Goal: Use online tool/utility: Utilize a website feature to perform a specific function

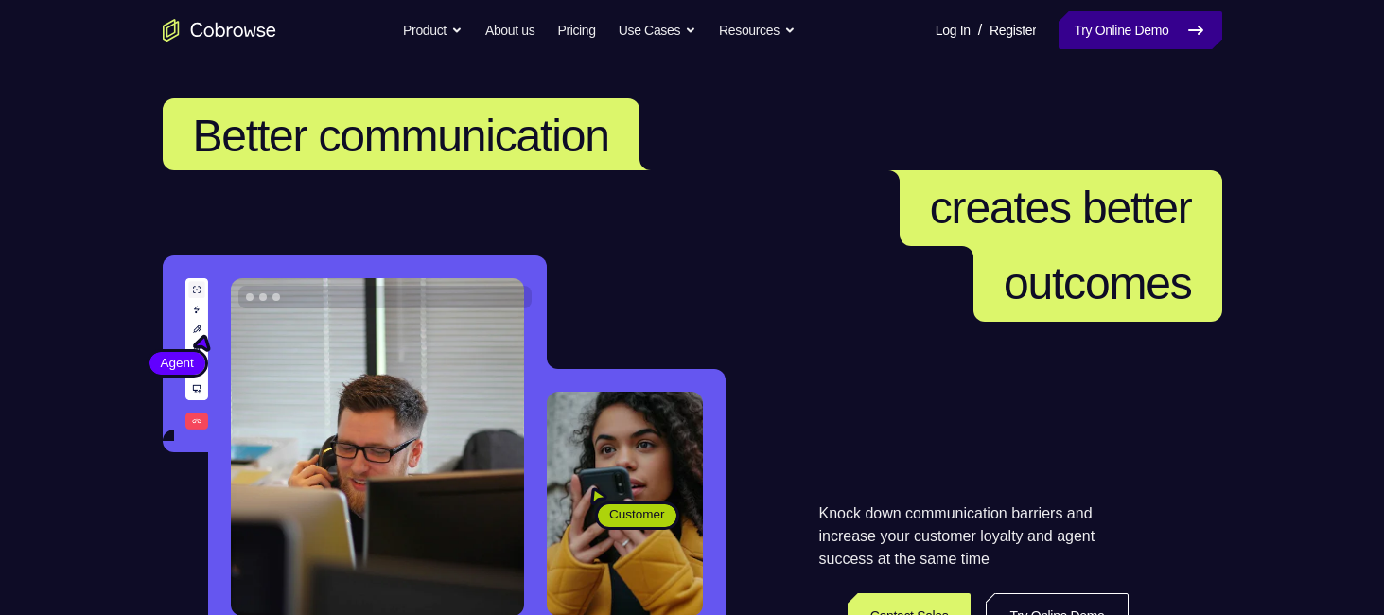
click at [1198, 39] on icon at bounding box center [1195, 30] width 23 height 23
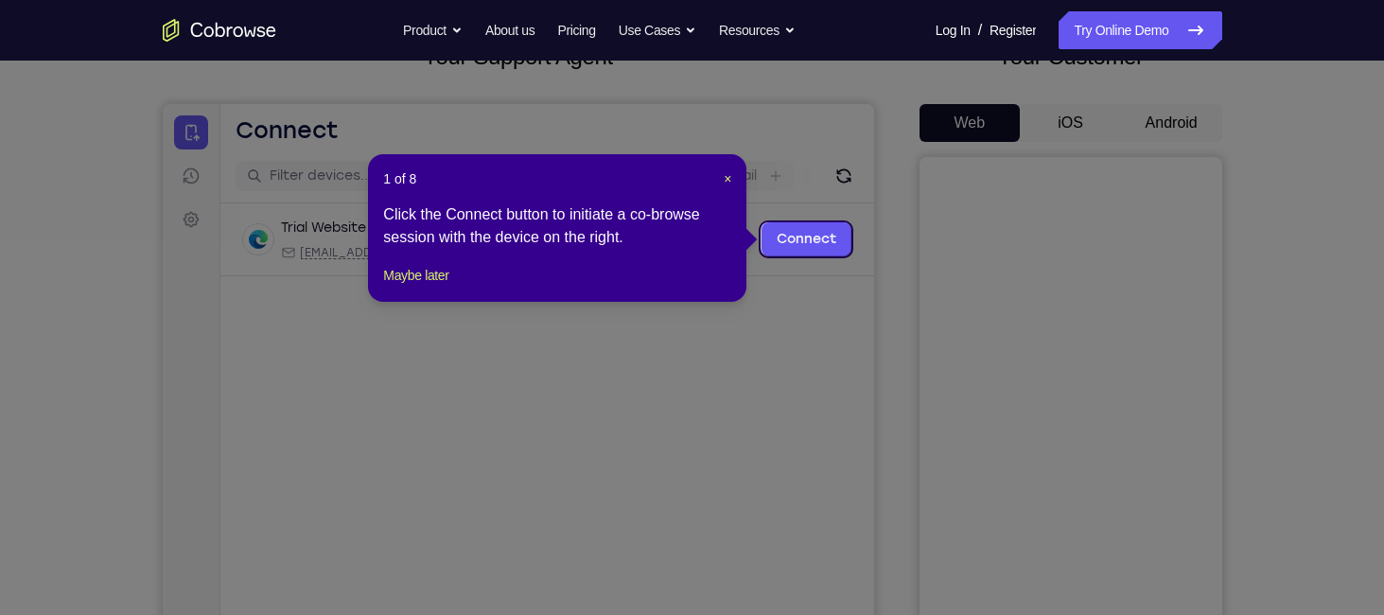
scroll to position [140, 0]
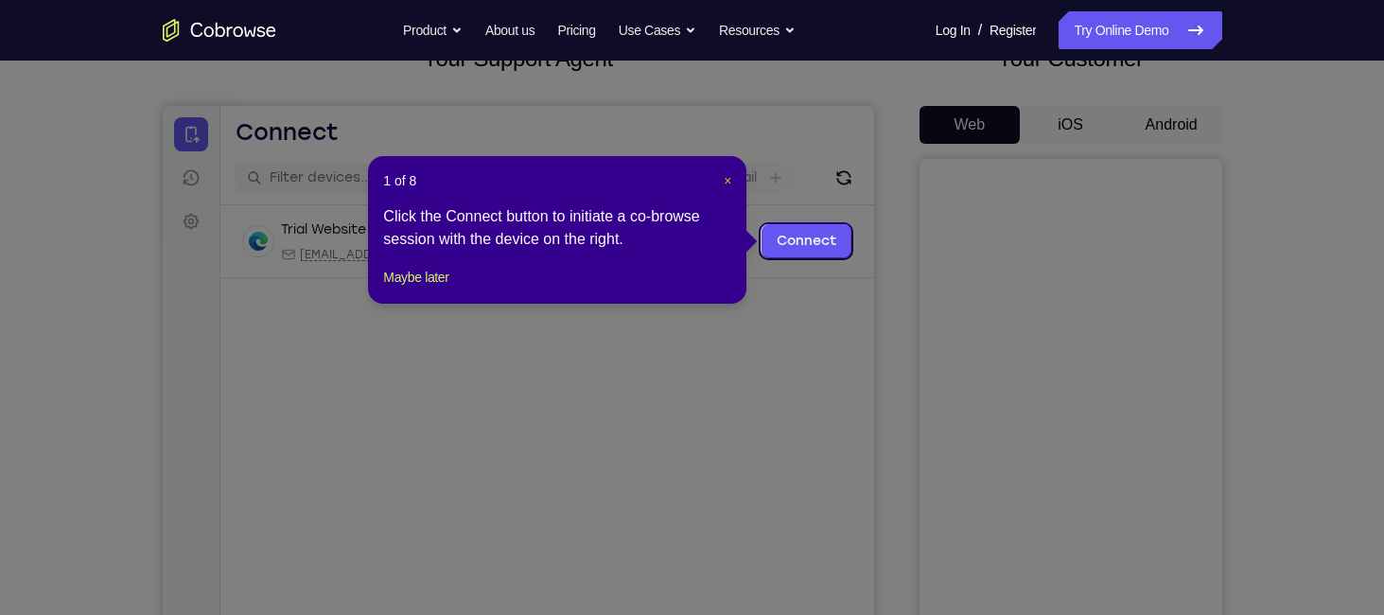
click at [727, 179] on span "×" at bounding box center [728, 180] width 8 height 15
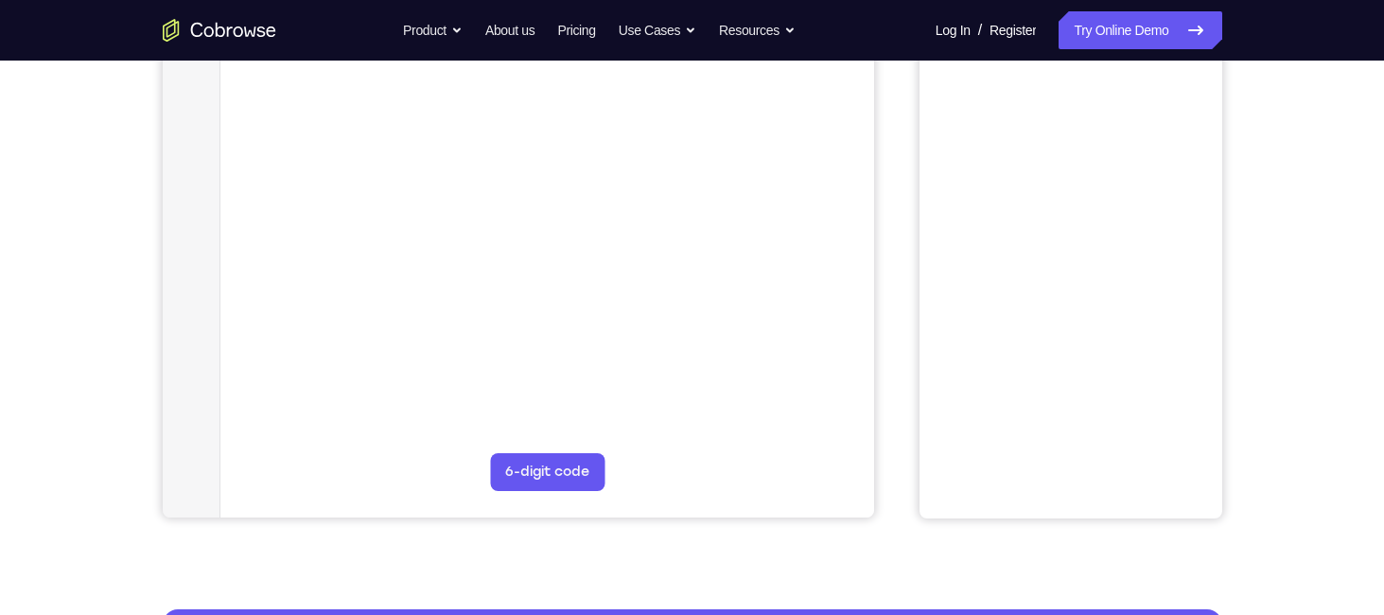
scroll to position [166, 0]
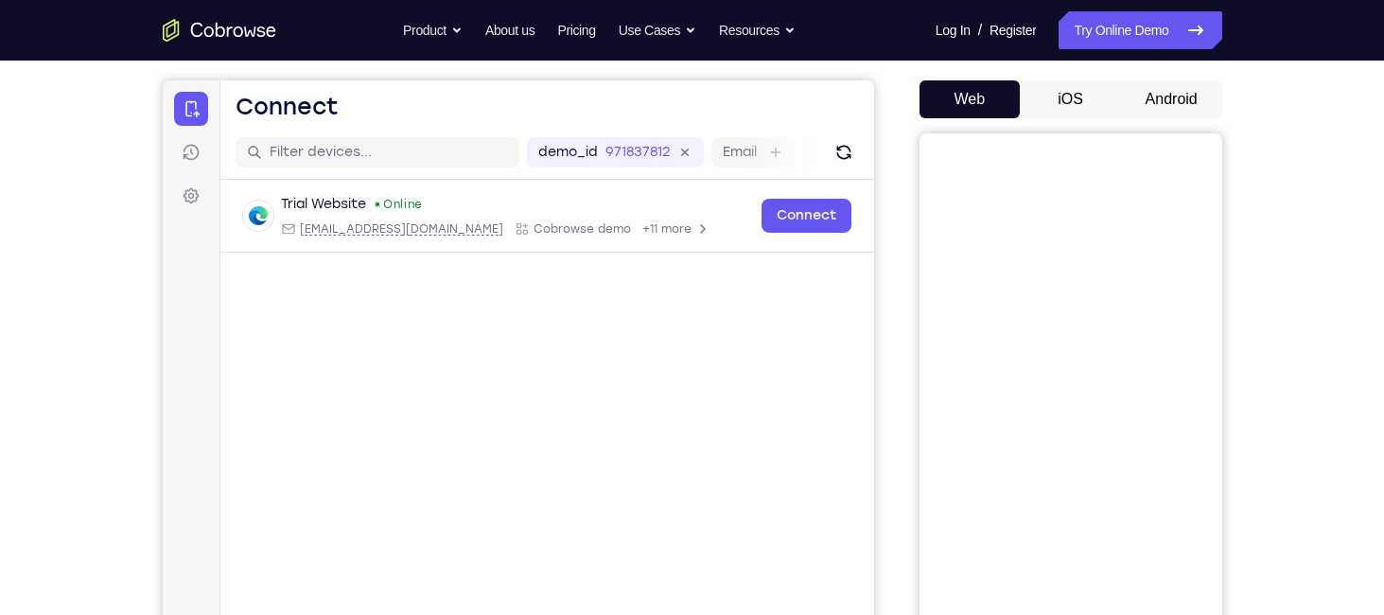
click at [1145, 116] on button "Android" at bounding box center [1171, 99] width 101 height 38
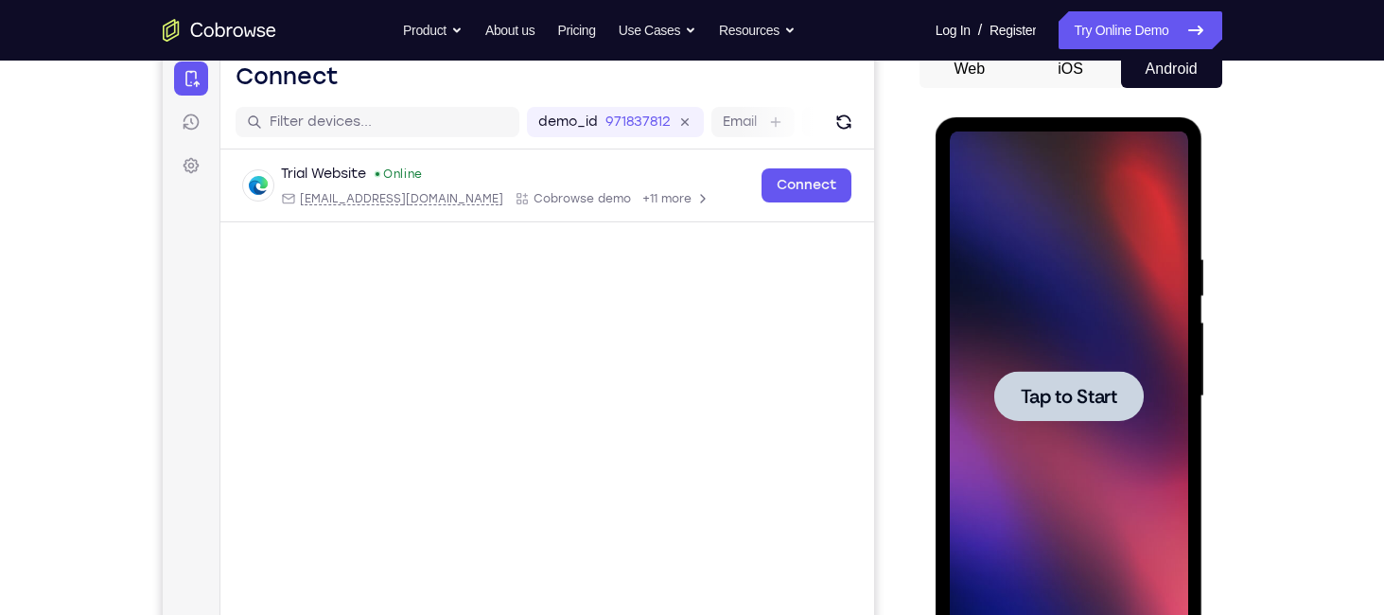
scroll to position [0, 0]
click at [1068, 401] on span "Tap to Start" at bounding box center [1069, 396] width 96 height 19
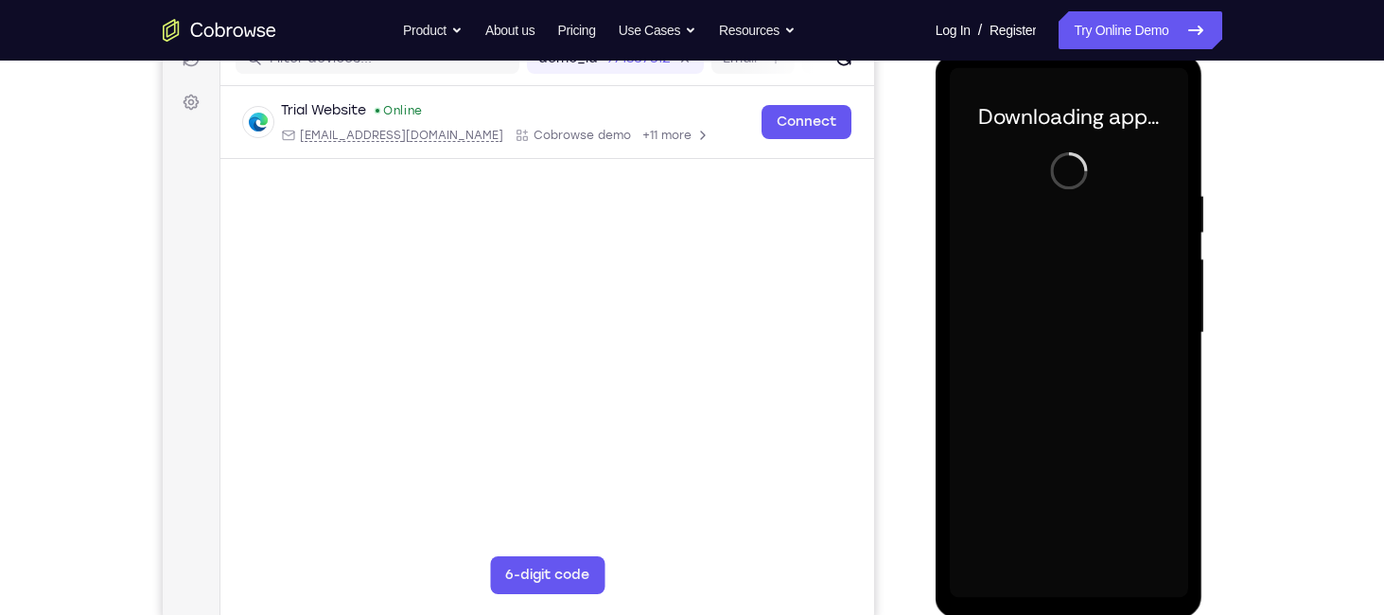
scroll to position [260, 0]
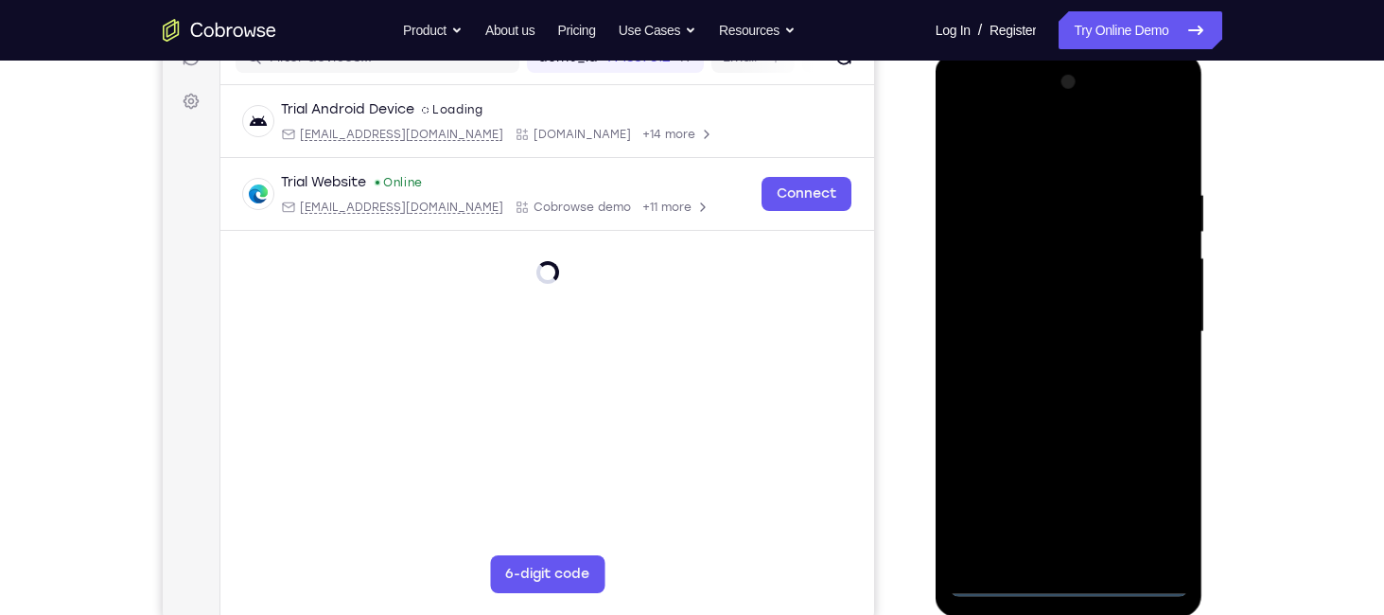
click at [1071, 591] on div at bounding box center [1069, 332] width 238 height 530
click at [1144, 490] on div at bounding box center [1069, 332] width 238 height 530
click at [1008, 148] on div at bounding box center [1069, 332] width 238 height 530
click at [985, 272] on div at bounding box center [1069, 332] width 238 height 530
click at [989, 335] on div at bounding box center [1069, 332] width 238 height 530
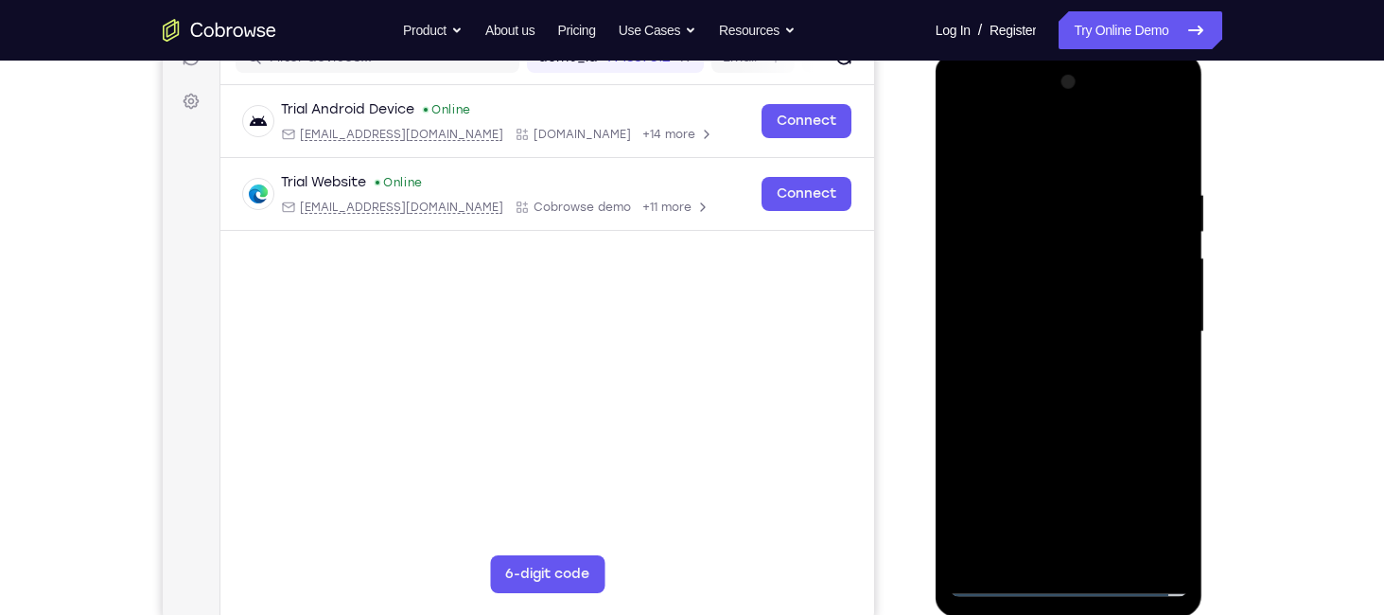
click at [992, 319] on div at bounding box center [1069, 332] width 238 height 530
click at [1009, 347] on div at bounding box center [1069, 332] width 238 height 530
click at [1028, 551] on div at bounding box center [1069, 332] width 238 height 530
click at [1091, 361] on div at bounding box center [1069, 332] width 238 height 530
drag, startPoint x: 1081, startPoint y: 420, endPoint x: 1090, endPoint y: 239, distance: 180.9
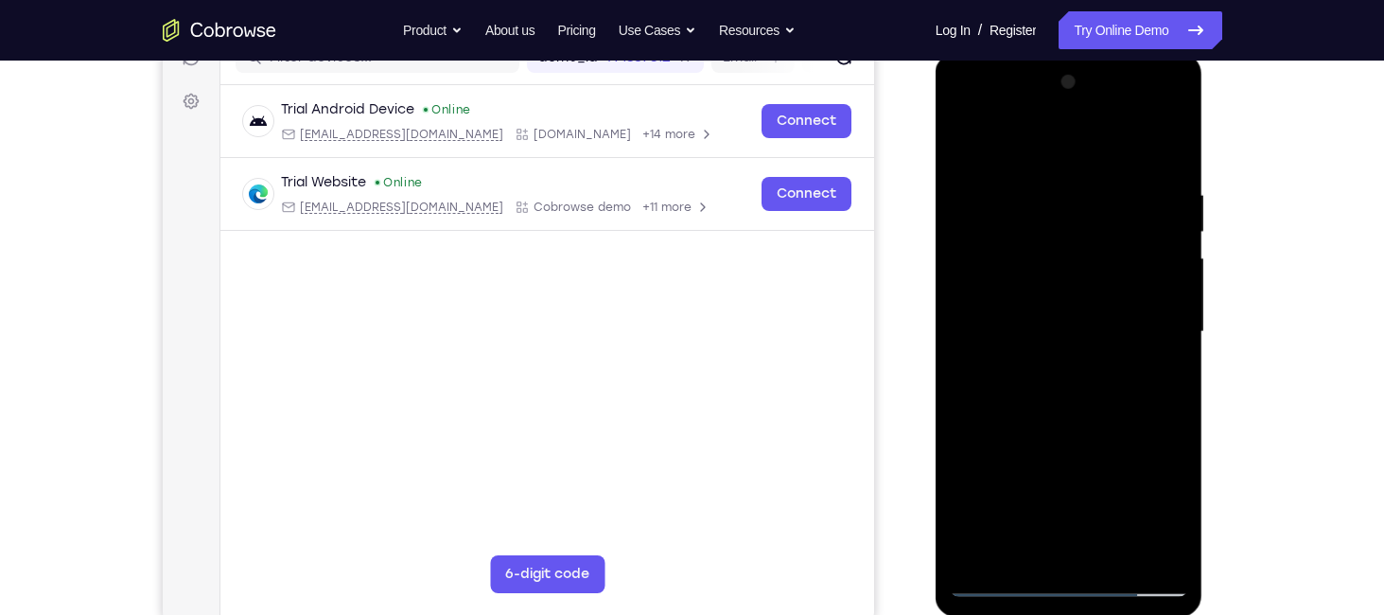
click at [1090, 239] on div at bounding box center [1069, 332] width 238 height 530
drag, startPoint x: 1087, startPoint y: 392, endPoint x: 1096, endPoint y: 286, distance: 106.4
click at [1096, 286] on div at bounding box center [1069, 332] width 238 height 530
drag, startPoint x: 1050, startPoint y: 400, endPoint x: 1052, endPoint y: 358, distance: 42.6
click at [1052, 358] on div at bounding box center [1069, 332] width 238 height 530
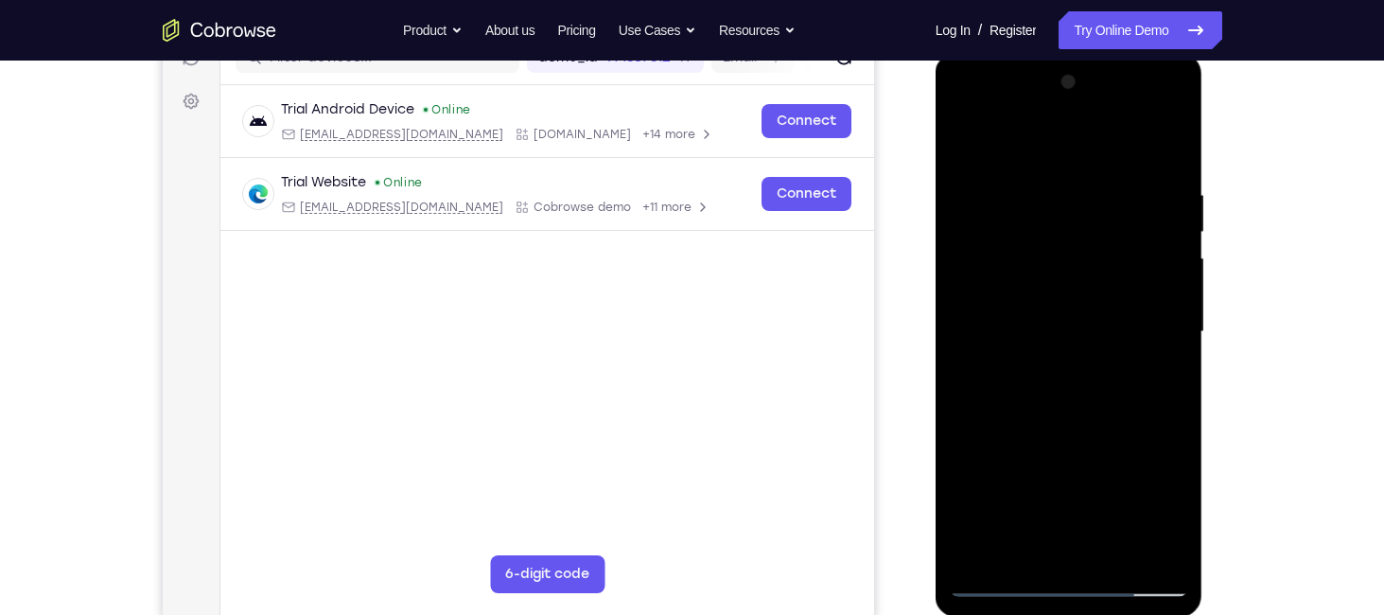
drag, startPoint x: 1043, startPoint y: 395, endPoint x: 1044, endPoint y: 365, distance: 30.3
click at [1044, 365] on div at bounding box center [1069, 332] width 238 height 530
drag, startPoint x: 1041, startPoint y: 362, endPoint x: 1041, endPoint y: 320, distance: 42.6
click at [1041, 320] on div at bounding box center [1069, 332] width 238 height 530
drag, startPoint x: 1022, startPoint y: 419, endPoint x: 1027, endPoint y: 262, distance: 157.1
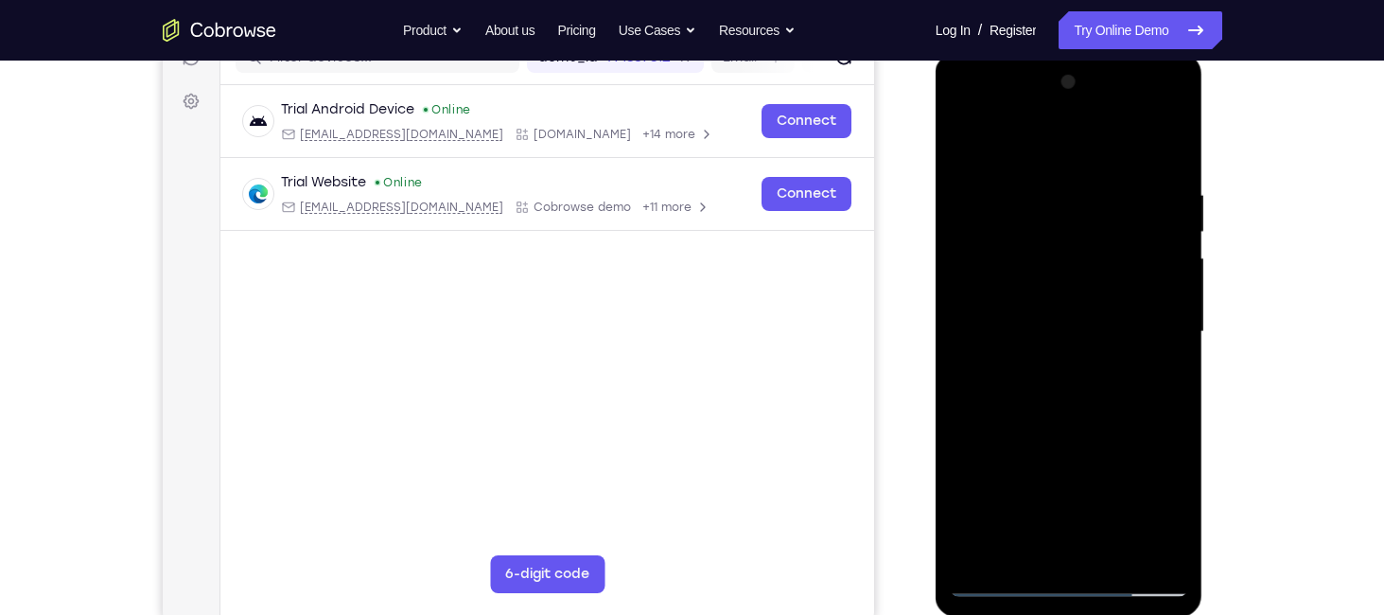
click at [1027, 262] on div at bounding box center [1069, 332] width 238 height 530
drag, startPoint x: 1034, startPoint y: 462, endPoint x: 1046, endPoint y: 289, distance: 172.6
click at [1046, 289] on div at bounding box center [1069, 332] width 238 height 530
drag, startPoint x: 1046, startPoint y: 289, endPoint x: 1019, endPoint y: 631, distance: 342.6
click at [1019, 614] on html "Online web based iOS Simulators and Android Emulators. Run iPhone, iPad, Mobile…" at bounding box center [1071, 337] width 270 height 568
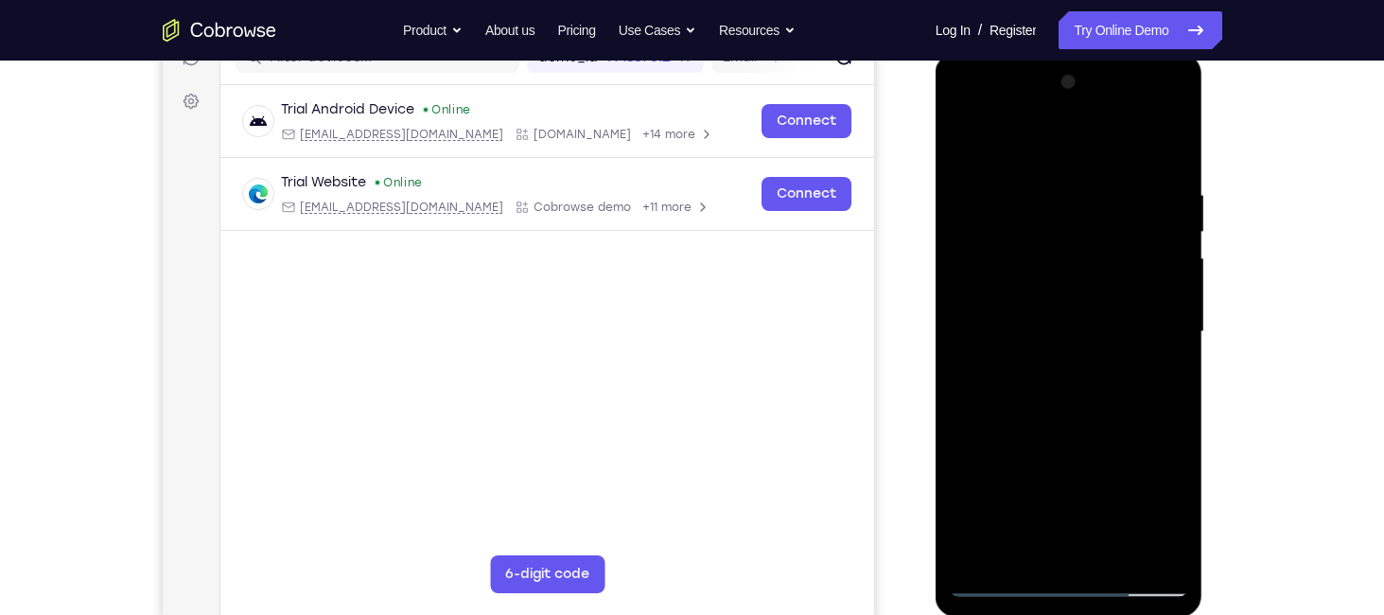
drag, startPoint x: 1061, startPoint y: 387, endPoint x: 1049, endPoint y: 569, distance: 182.1
click at [1049, 569] on div at bounding box center [1069, 332] width 238 height 530
click at [1129, 167] on div at bounding box center [1069, 332] width 238 height 530
drag, startPoint x: 1060, startPoint y: 405, endPoint x: 1095, endPoint y: 221, distance: 186.7
click at [1095, 221] on div at bounding box center [1069, 332] width 238 height 530
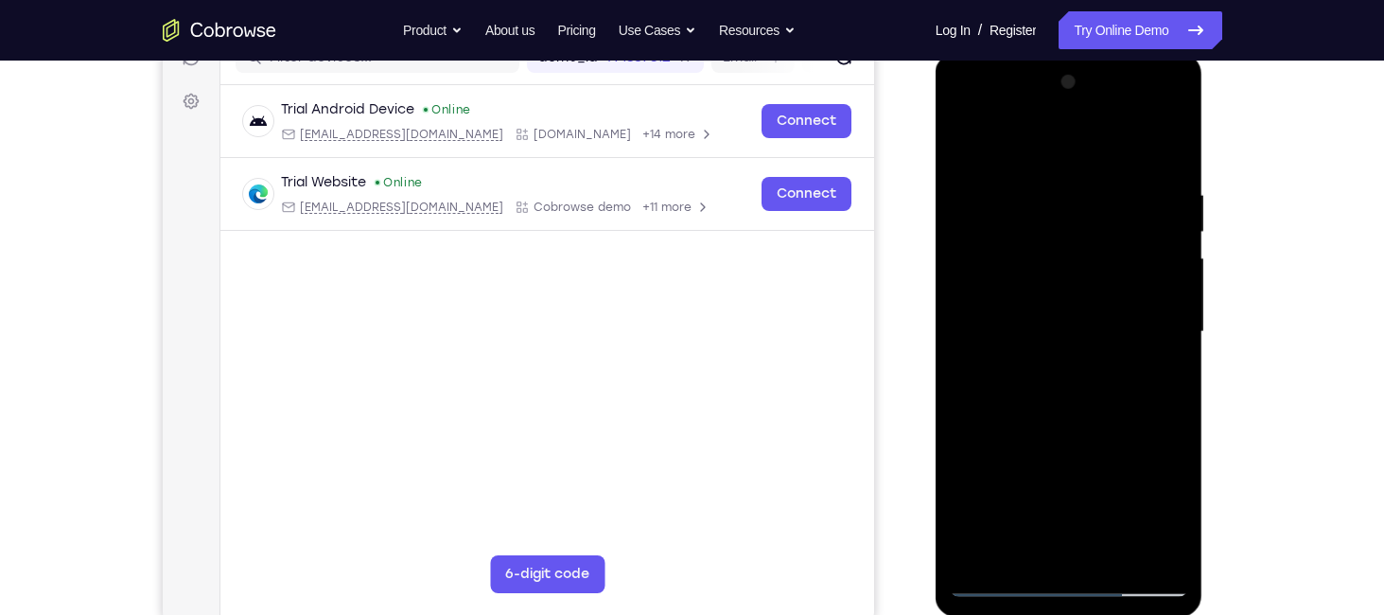
click at [1095, 221] on div at bounding box center [1069, 332] width 238 height 530
drag, startPoint x: 1095, startPoint y: 221, endPoint x: 1087, endPoint y: 448, distance: 227.2
click at [1087, 448] on div at bounding box center [1069, 332] width 238 height 530
click at [958, 145] on div at bounding box center [1069, 332] width 238 height 530
click at [999, 580] on div at bounding box center [1069, 332] width 238 height 530
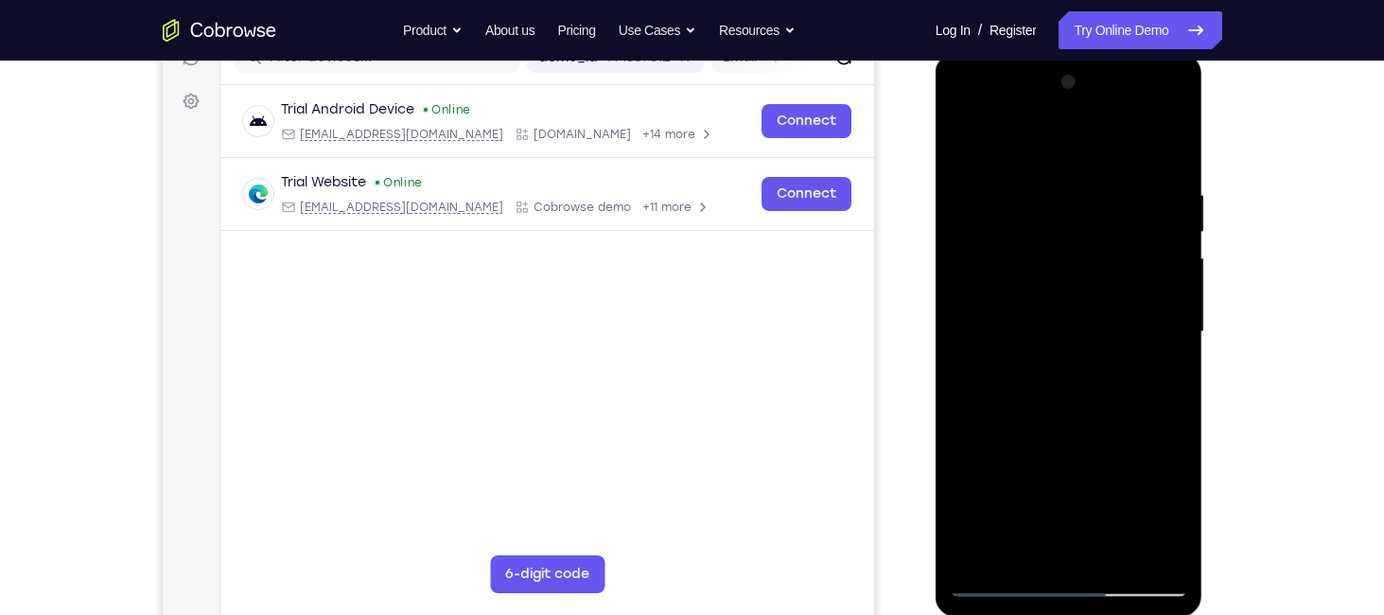
drag, startPoint x: 1049, startPoint y: 460, endPoint x: 1065, endPoint y: 281, distance: 179.5
click at [1065, 281] on div at bounding box center [1069, 332] width 238 height 530
drag, startPoint x: 1036, startPoint y: 307, endPoint x: 1038, endPoint y: 229, distance: 77.6
click at [1038, 229] on div at bounding box center [1069, 332] width 238 height 530
drag, startPoint x: 1061, startPoint y: 467, endPoint x: 1057, endPoint y: 273, distance: 194.0
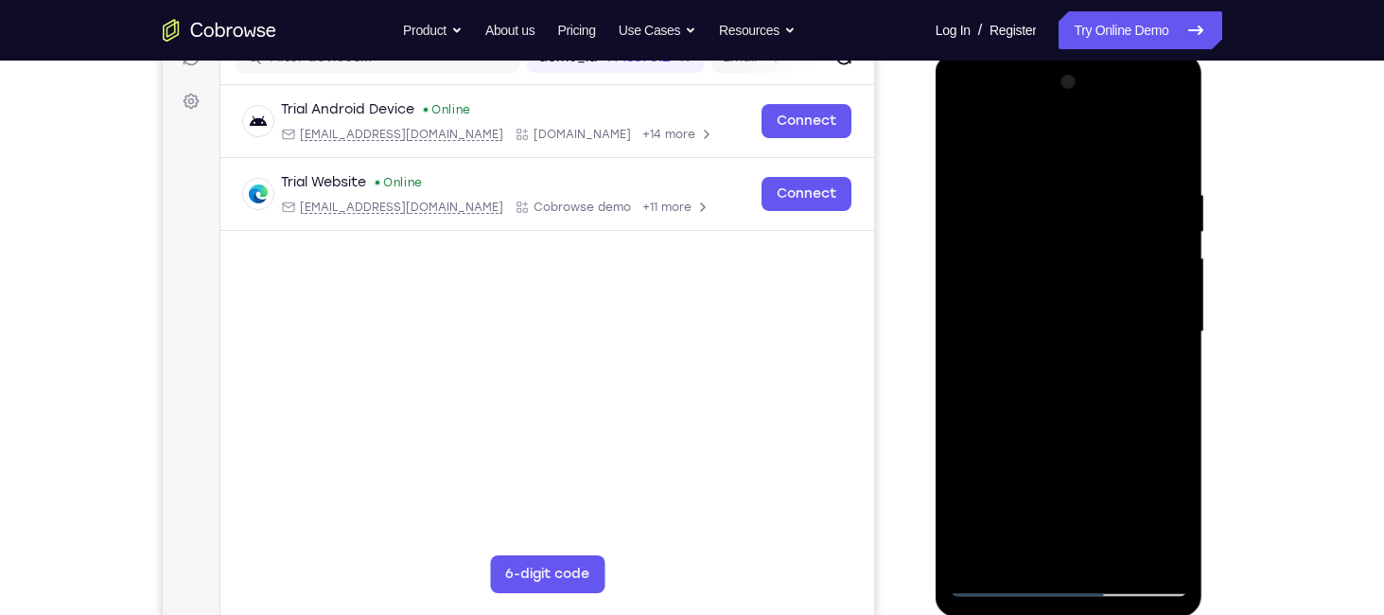
click at [1057, 273] on div at bounding box center [1069, 332] width 238 height 530
drag, startPoint x: 1042, startPoint y: 452, endPoint x: 1053, endPoint y: 295, distance: 157.5
click at [1053, 295] on div at bounding box center [1069, 332] width 238 height 530
drag, startPoint x: 1018, startPoint y: 448, endPoint x: 1023, endPoint y: 324, distance: 125.0
click at [1023, 324] on div at bounding box center [1069, 332] width 238 height 530
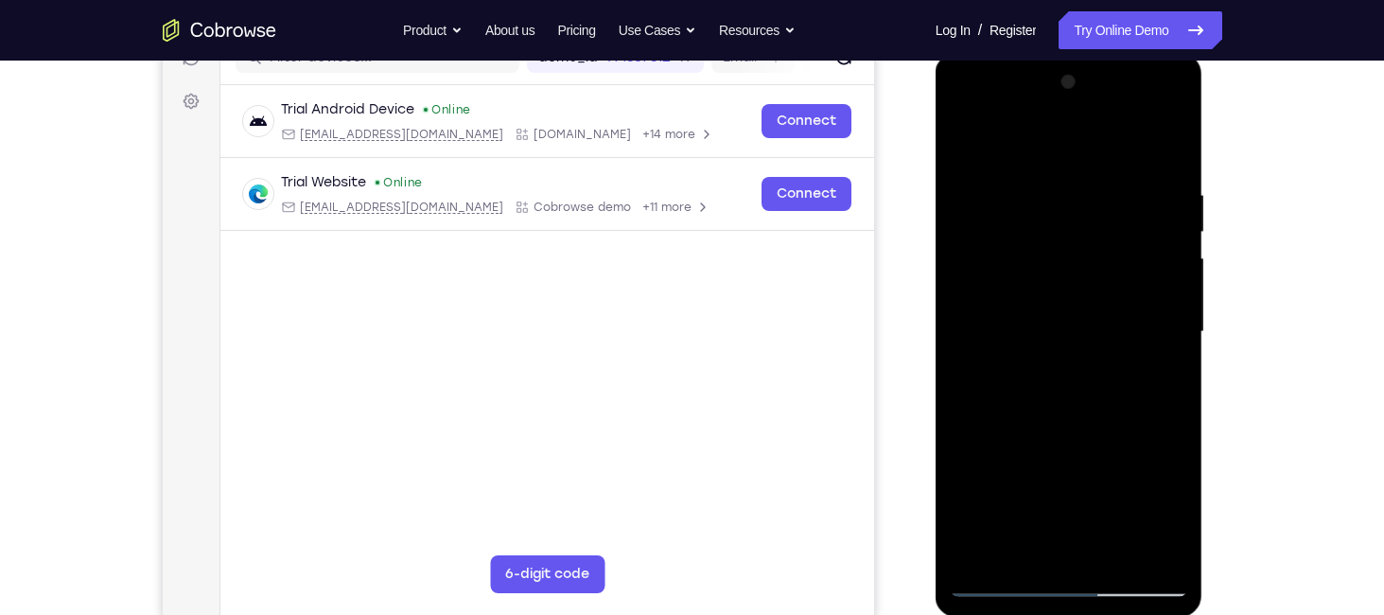
drag, startPoint x: 1045, startPoint y: 445, endPoint x: 1066, endPoint y: 273, distance: 172.5
click at [1066, 273] on div at bounding box center [1069, 332] width 238 height 530
drag, startPoint x: 1055, startPoint y: 447, endPoint x: 1055, endPoint y: 295, distance: 152.3
click at [1055, 295] on div at bounding box center [1069, 332] width 238 height 530
drag, startPoint x: 1072, startPoint y: 473, endPoint x: 1060, endPoint y: 305, distance: 168.8
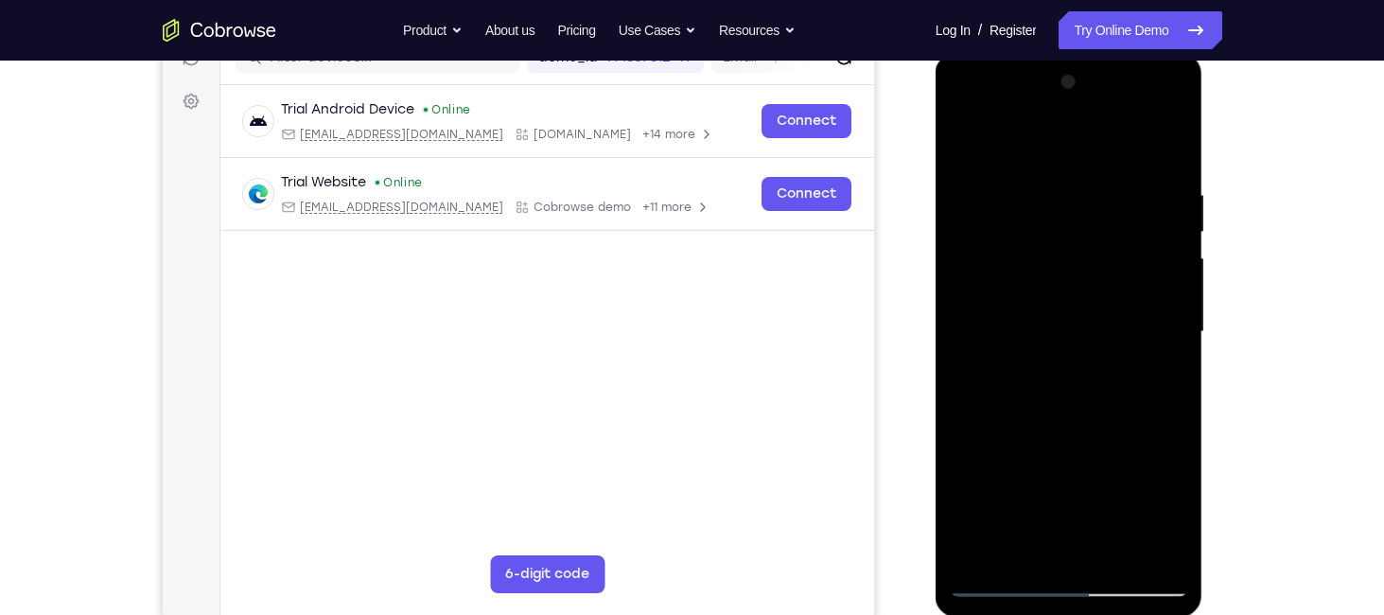
click at [1060, 305] on div at bounding box center [1069, 332] width 238 height 530
drag, startPoint x: 1060, startPoint y: 411, endPoint x: 1046, endPoint y: 212, distance: 199.2
click at [1046, 212] on div at bounding box center [1069, 332] width 238 height 530
drag, startPoint x: 1064, startPoint y: 445, endPoint x: 1057, endPoint y: 308, distance: 136.4
click at [1057, 308] on div at bounding box center [1069, 332] width 238 height 530
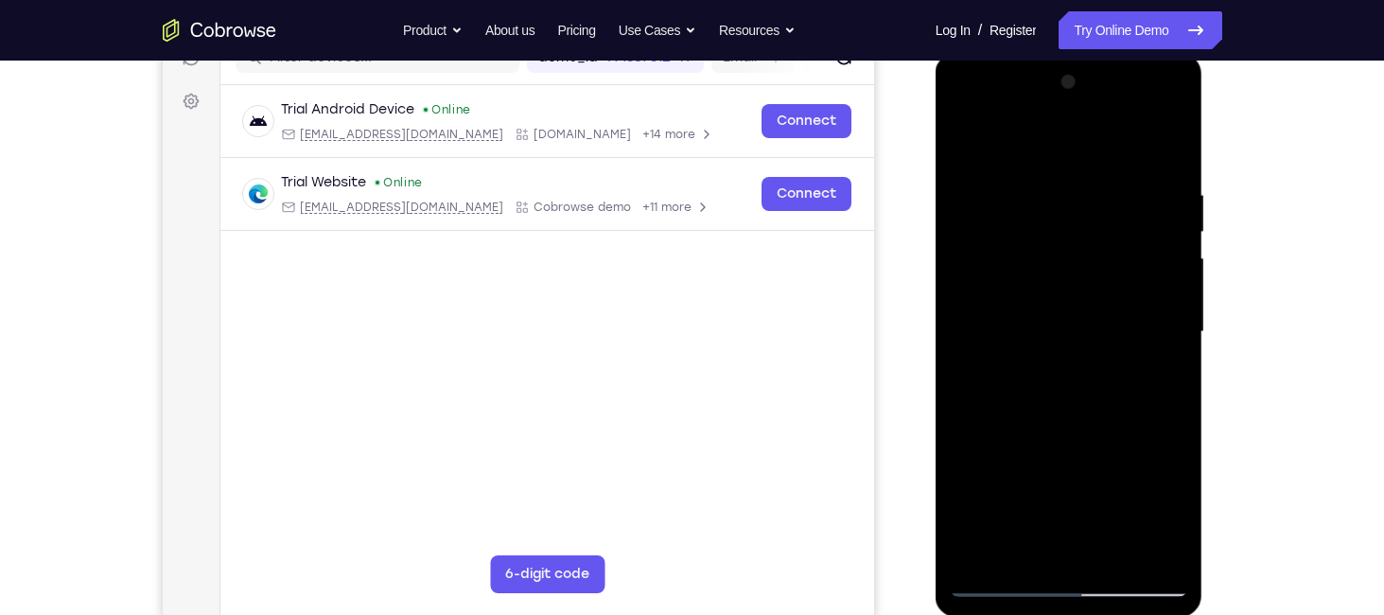
drag, startPoint x: 1077, startPoint y: 453, endPoint x: 1087, endPoint y: 289, distance: 164.0
click at [1087, 289] on div at bounding box center [1069, 332] width 238 height 530
drag, startPoint x: 1079, startPoint y: 264, endPoint x: 1068, endPoint y: 186, distance: 78.4
click at [1068, 186] on div at bounding box center [1069, 332] width 238 height 530
drag, startPoint x: 1058, startPoint y: 448, endPoint x: 1053, endPoint y: 297, distance: 151.4
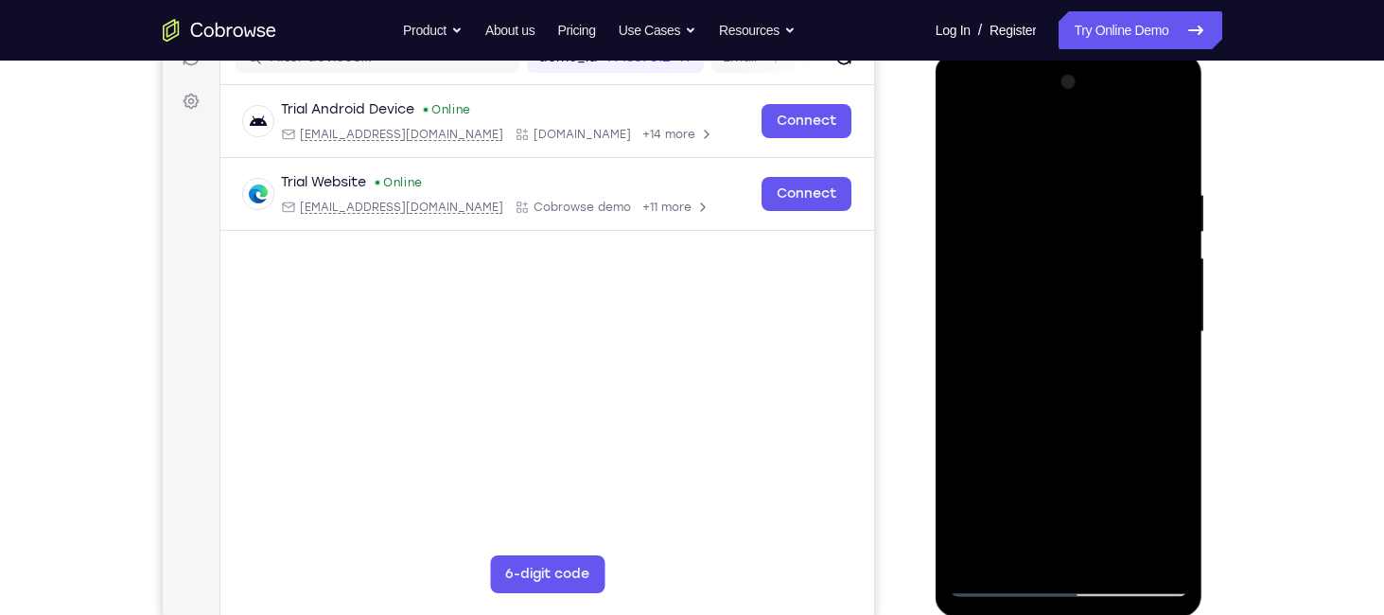
click at [1053, 297] on div at bounding box center [1069, 332] width 238 height 530
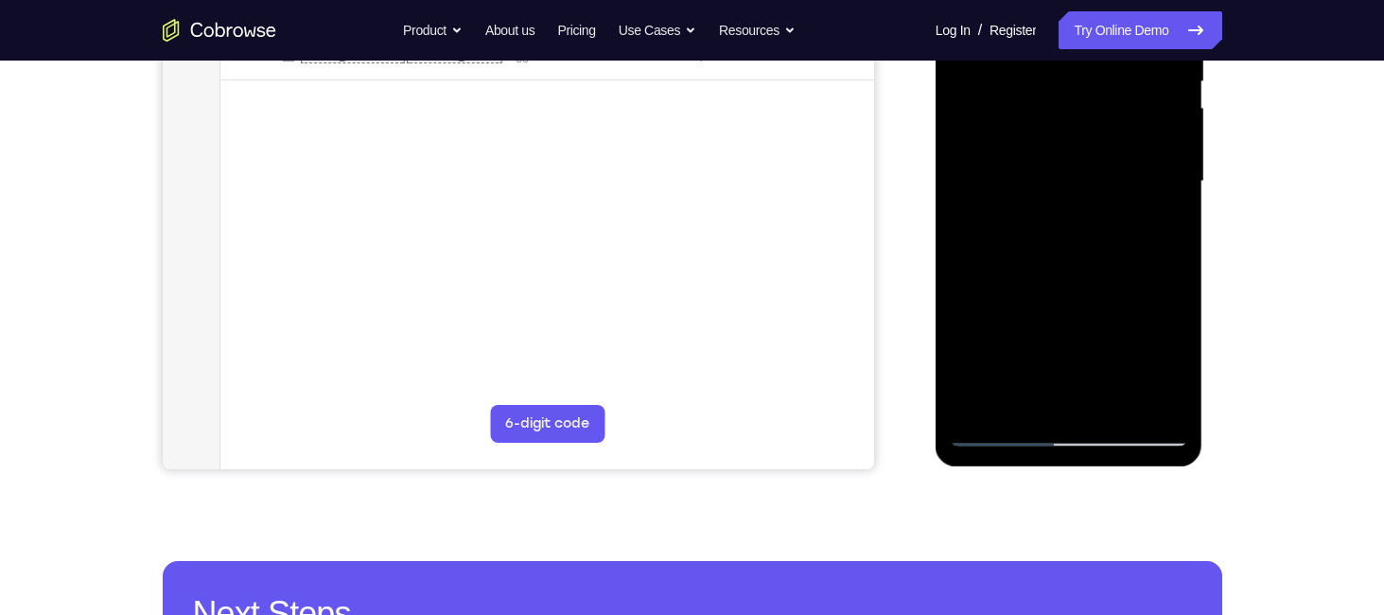
scroll to position [237, 0]
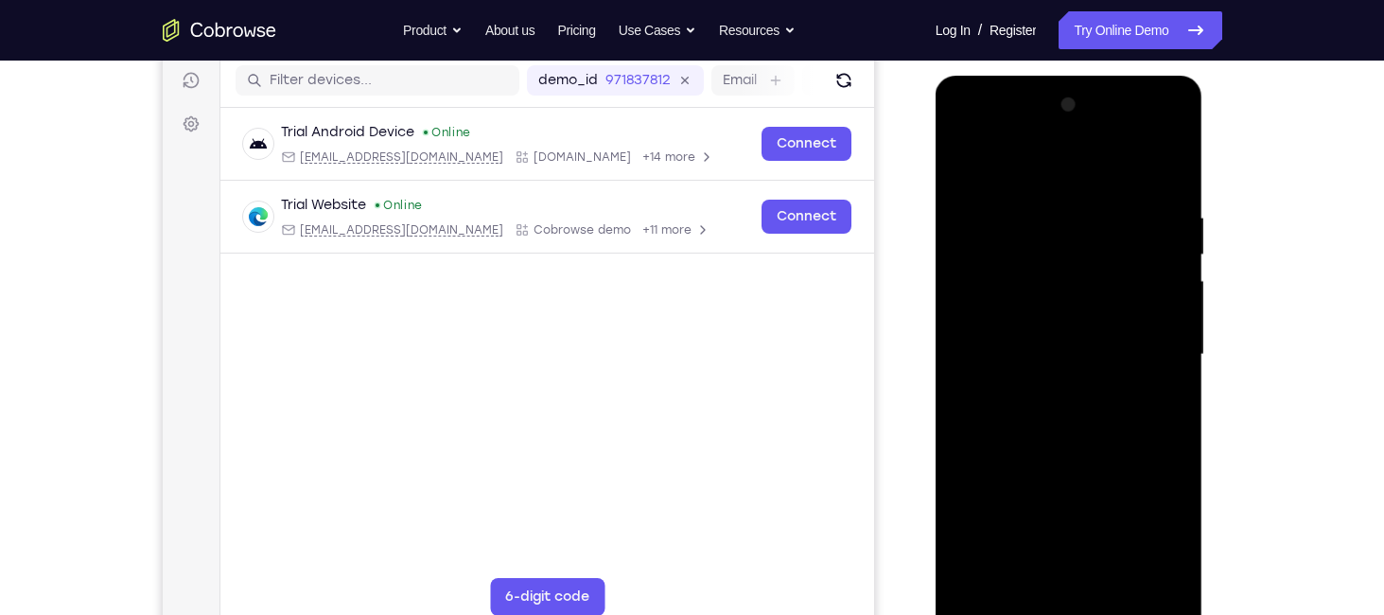
drag, startPoint x: 1053, startPoint y: 320, endPoint x: 1011, endPoint y: 79, distance: 244.8
click at [1011, 79] on div at bounding box center [1070, 358] width 268 height 564
drag, startPoint x: 1031, startPoint y: 349, endPoint x: 1055, endPoint y: 251, distance: 101.2
click at [1055, 251] on div at bounding box center [1069, 355] width 238 height 530
drag, startPoint x: 1064, startPoint y: 372, endPoint x: 1053, endPoint y: 234, distance: 138.6
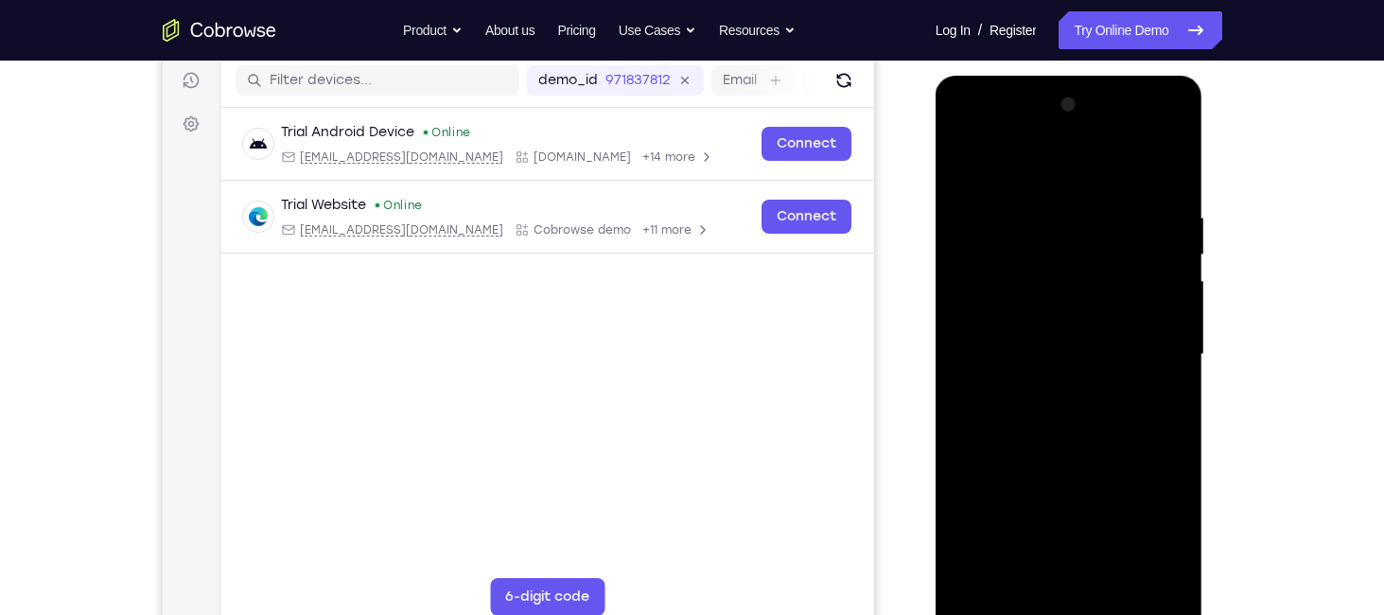
click at [1053, 234] on div at bounding box center [1069, 355] width 238 height 530
drag, startPoint x: 1065, startPoint y: 377, endPoint x: 1076, endPoint y: 286, distance: 92.4
click at [1076, 286] on div at bounding box center [1069, 355] width 238 height 530
drag, startPoint x: 1048, startPoint y: 483, endPoint x: 1036, endPoint y: 311, distance: 172.6
click at [1036, 311] on div at bounding box center [1069, 355] width 238 height 530
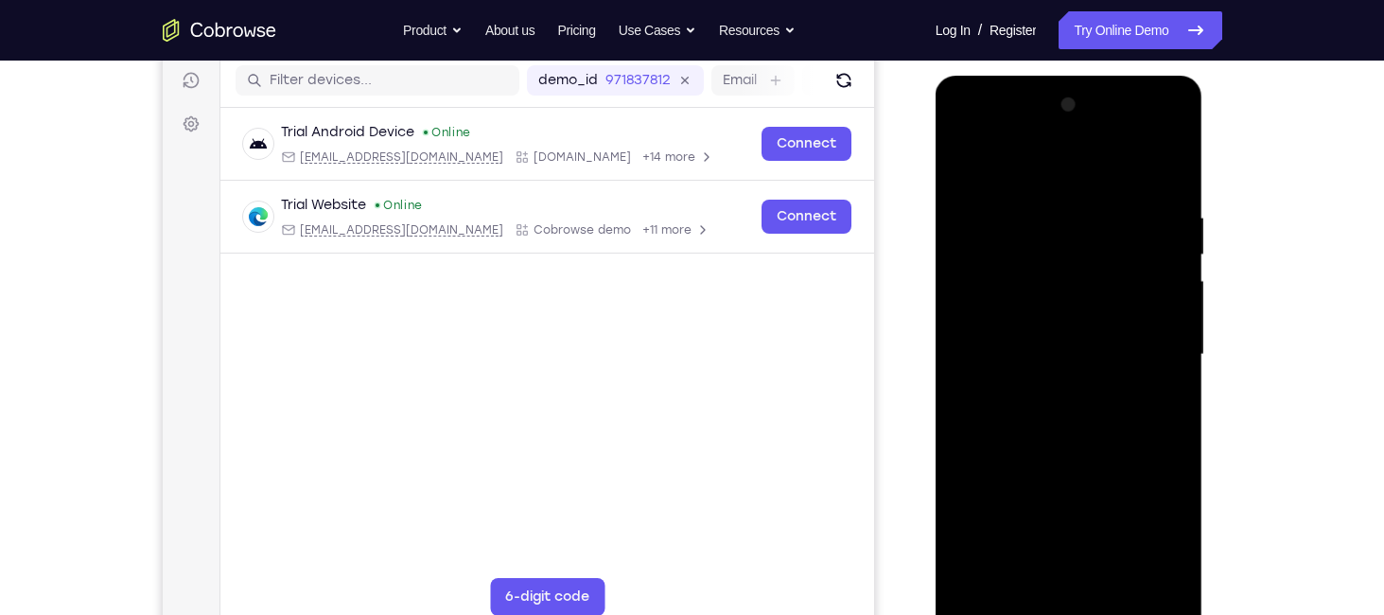
drag, startPoint x: 1069, startPoint y: 500, endPoint x: 1066, endPoint y: 267, distance: 233.7
click at [1066, 267] on div at bounding box center [1069, 355] width 238 height 530
drag, startPoint x: 1068, startPoint y: 433, endPoint x: 1068, endPoint y: 289, distance: 144.7
click at [1068, 289] on div at bounding box center [1069, 355] width 238 height 530
drag, startPoint x: 1071, startPoint y: 465, endPoint x: 1078, endPoint y: 339, distance: 126.9
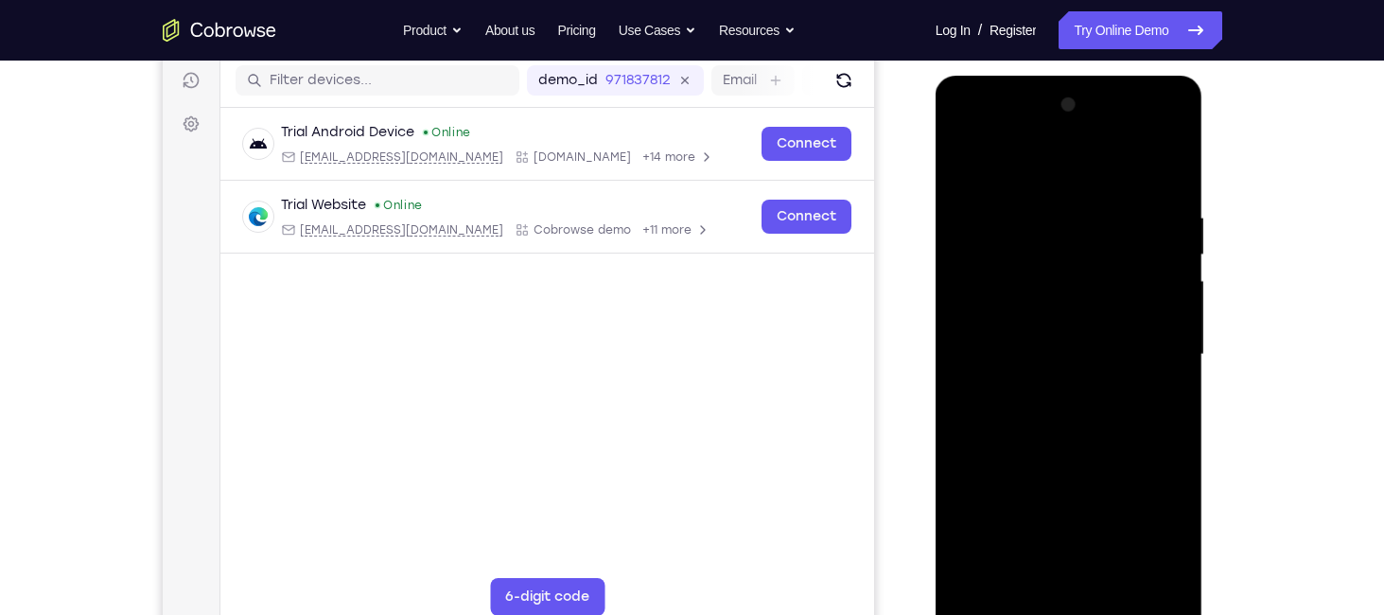
click at [1078, 339] on div at bounding box center [1069, 355] width 238 height 530
drag, startPoint x: 1053, startPoint y: 465, endPoint x: 1057, endPoint y: 322, distance: 142.9
click at [1057, 322] on div at bounding box center [1069, 355] width 238 height 530
drag, startPoint x: 1065, startPoint y: 482, endPoint x: 1082, endPoint y: 290, distance: 192.8
click at [1082, 290] on div at bounding box center [1069, 355] width 238 height 530
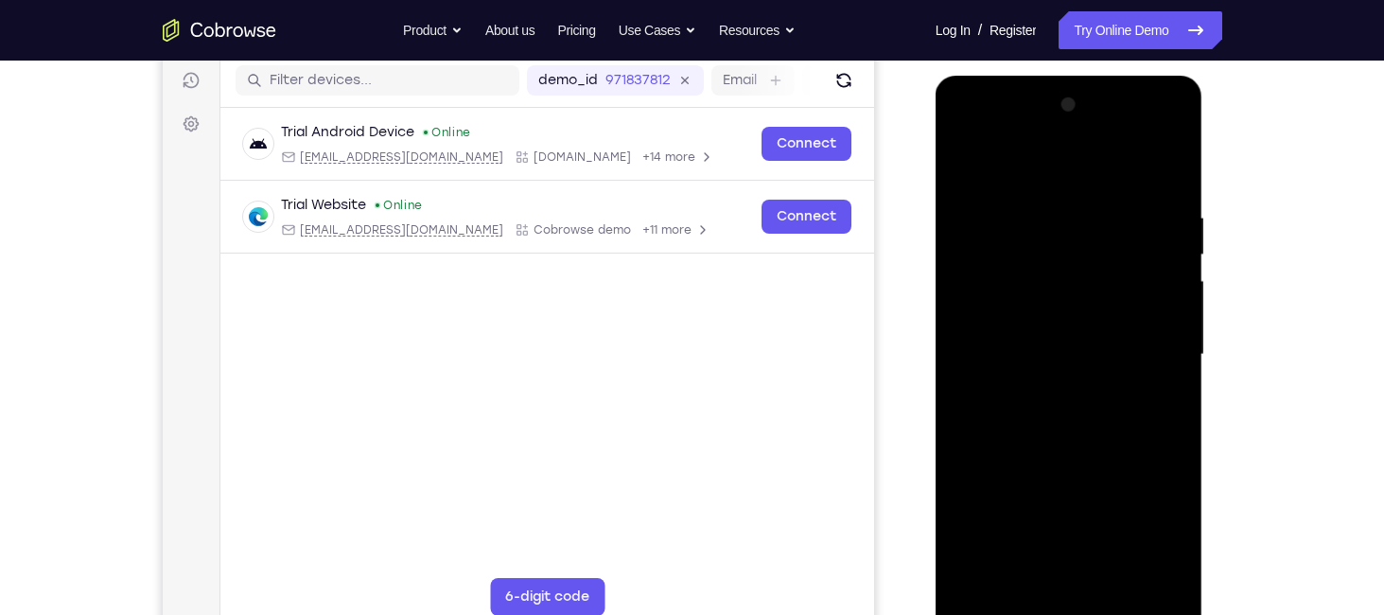
drag, startPoint x: 1068, startPoint y: 482, endPoint x: 1083, endPoint y: 306, distance: 176.6
click at [1083, 306] on div at bounding box center [1069, 355] width 238 height 530
drag, startPoint x: 1043, startPoint y: 467, endPoint x: 1079, endPoint y: 281, distance: 189.8
click at [1079, 281] on div at bounding box center [1069, 355] width 238 height 530
drag, startPoint x: 1037, startPoint y: 479, endPoint x: 1043, endPoint y: 373, distance: 106.2
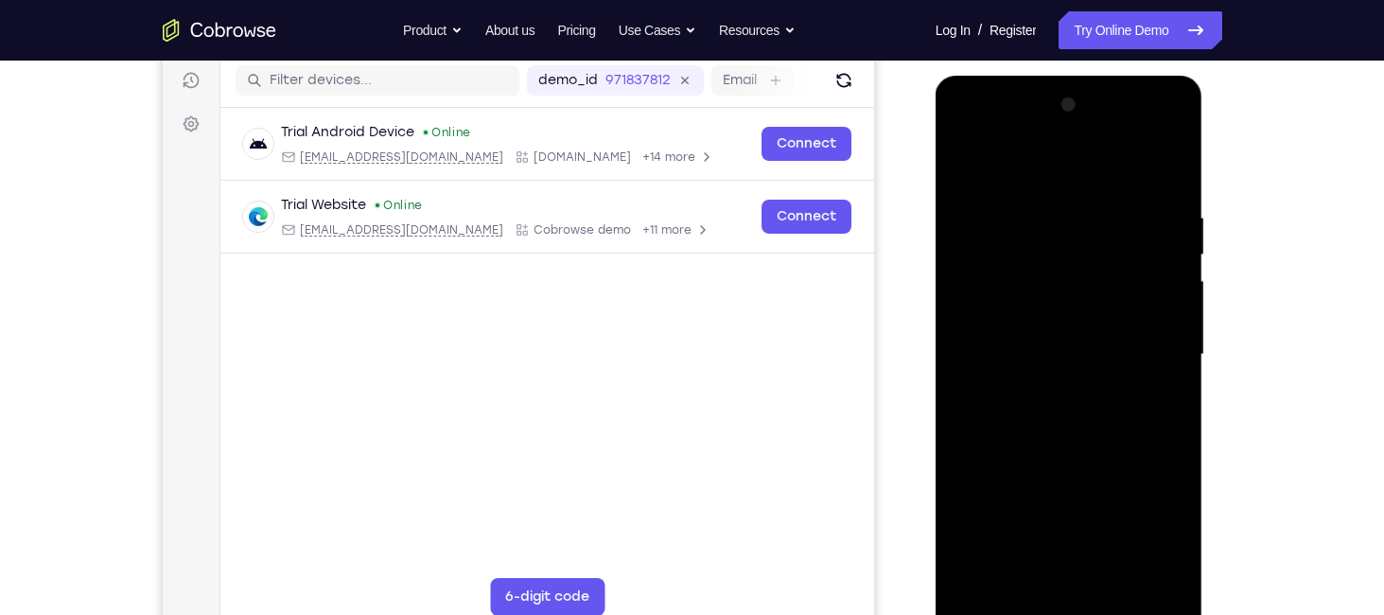
click at [1043, 373] on div at bounding box center [1069, 355] width 238 height 530
drag, startPoint x: 1059, startPoint y: 438, endPoint x: 1072, endPoint y: 293, distance: 145.3
click at [1072, 293] on div at bounding box center [1069, 355] width 238 height 530
drag, startPoint x: 1074, startPoint y: 429, endPoint x: 1062, endPoint y: 277, distance: 151.8
click at [1062, 277] on div at bounding box center [1069, 355] width 238 height 530
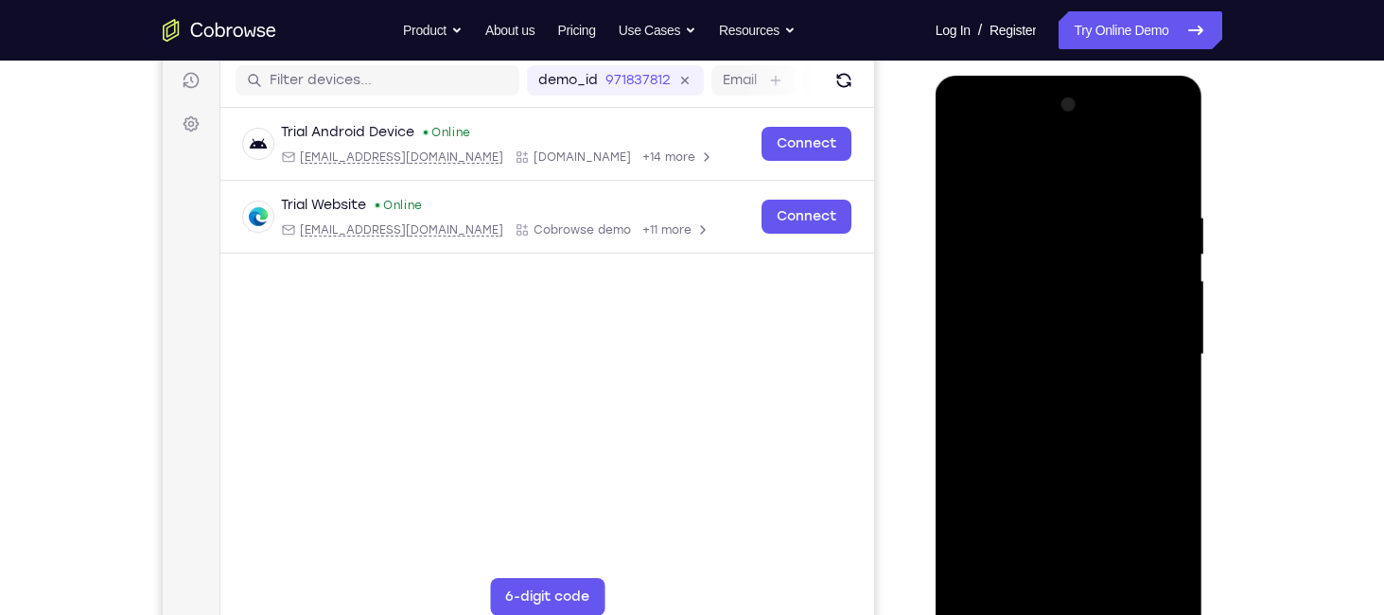
drag, startPoint x: 1061, startPoint y: 476, endPoint x: 1076, endPoint y: 385, distance: 91.9
click at [1076, 385] on div at bounding box center [1069, 355] width 238 height 530
drag, startPoint x: 1068, startPoint y: 501, endPoint x: 1079, endPoint y: 364, distance: 137.6
click at [1079, 364] on div at bounding box center [1069, 355] width 238 height 530
drag, startPoint x: 1031, startPoint y: 517, endPoint x: 1034, endPoint y: 383, distance: 134.4
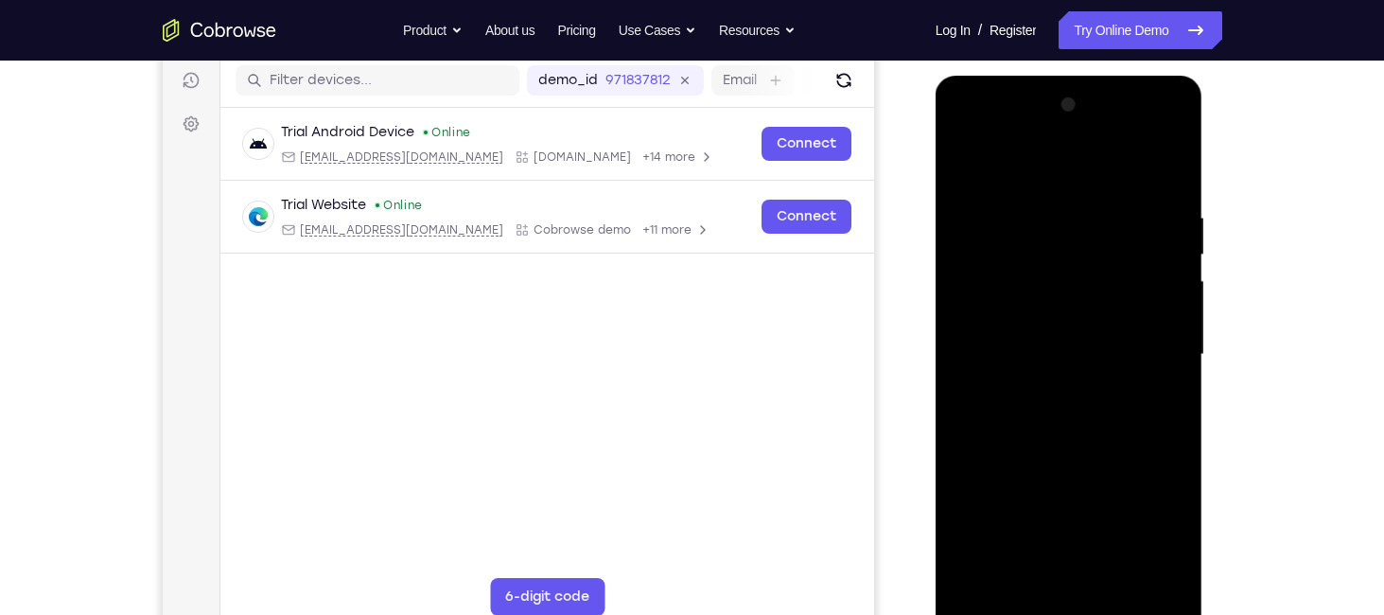
click at [1034, 383] on div at bounding box center [1069, 355] width 238 height 530
drag, startPoint x: 1049, startPoint y: 464, endPoint x: 1065, endPoint y: 341, distance: 124.0
click at [1065, 341] on div at bounding box center [1069, 355] width 238 height 530
drag, startPoint x: 1060, startPoint y: 415, endPoint x: 1055, endPoint y: 317, distance: 98.6
click at [1055, 317] on div at bounding box center [1069, 355] width 238 height 530
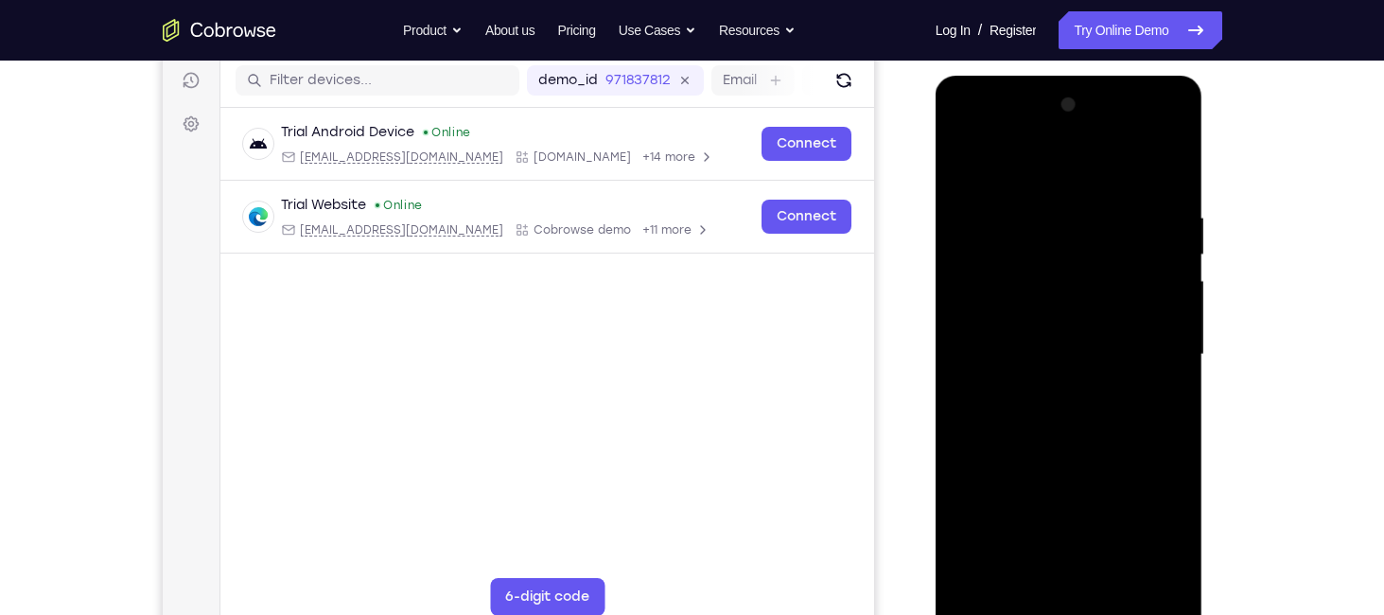
drag, startPoint x: 1056, startPoint y: 471, endPoint x: 1064, endPoint y: 323, distance: 148.8
click at [1064, 323] on div at bounding box center [1069, 355] width 238 height 530
drag, startPoint x: 1055, startPoint y: 463, endPoint x: 1053, endPoint y: 304, distance: 158.9
click at [1053, 304] on div at bounding box center [1069, 355] width 238 height 530
drag, startPoint x: 1060, startPoint y: 384, endPoint x: 1048, endPoint y: 230, distance: 154.6
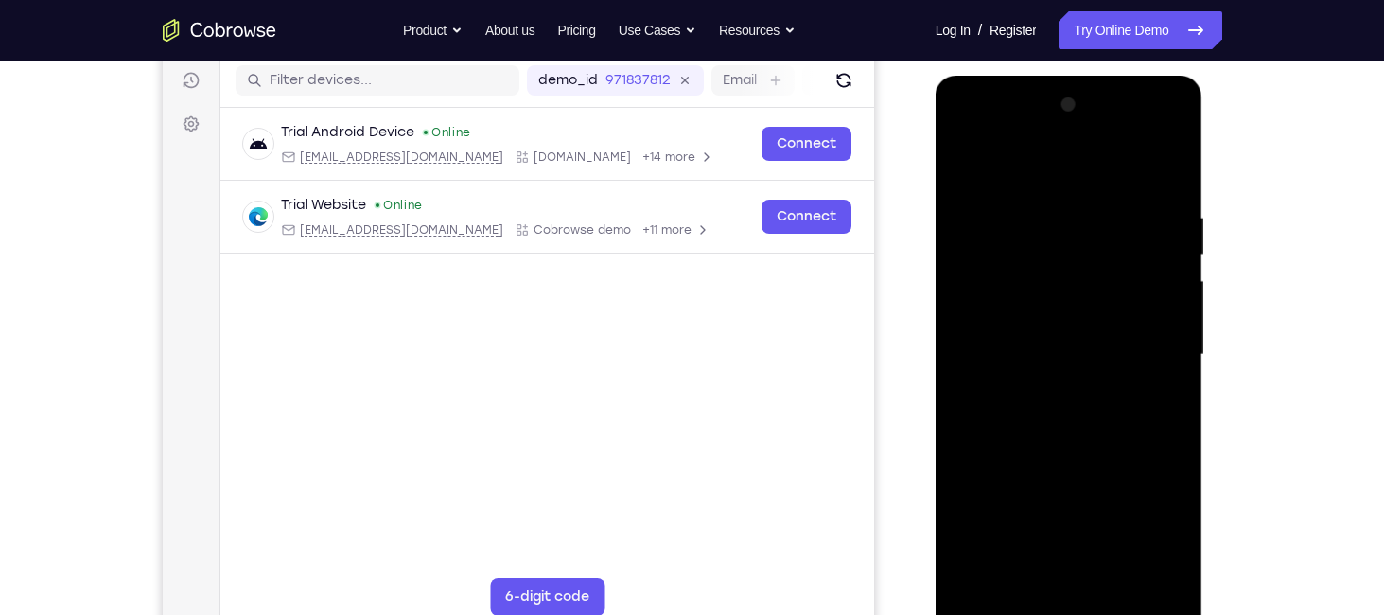
click at [1048, 230] on div at bounding box center [1069, 355] width 238 height 530
drag, startPoint x: 1052, startPoint y: 433, endPoint x: 1060, endPoint y: 331, distance: 102.5
click at [1060, 331] on div at bounding box center [1069, 355] width 238 height 530
drag, startPoint x: 1057, startPoint y: 427, endPoint x: 1042, endPoint y: 316, distance: 111.7
click at [1042, 316] on div at bounding box center [1069, 355] width 238 height 530
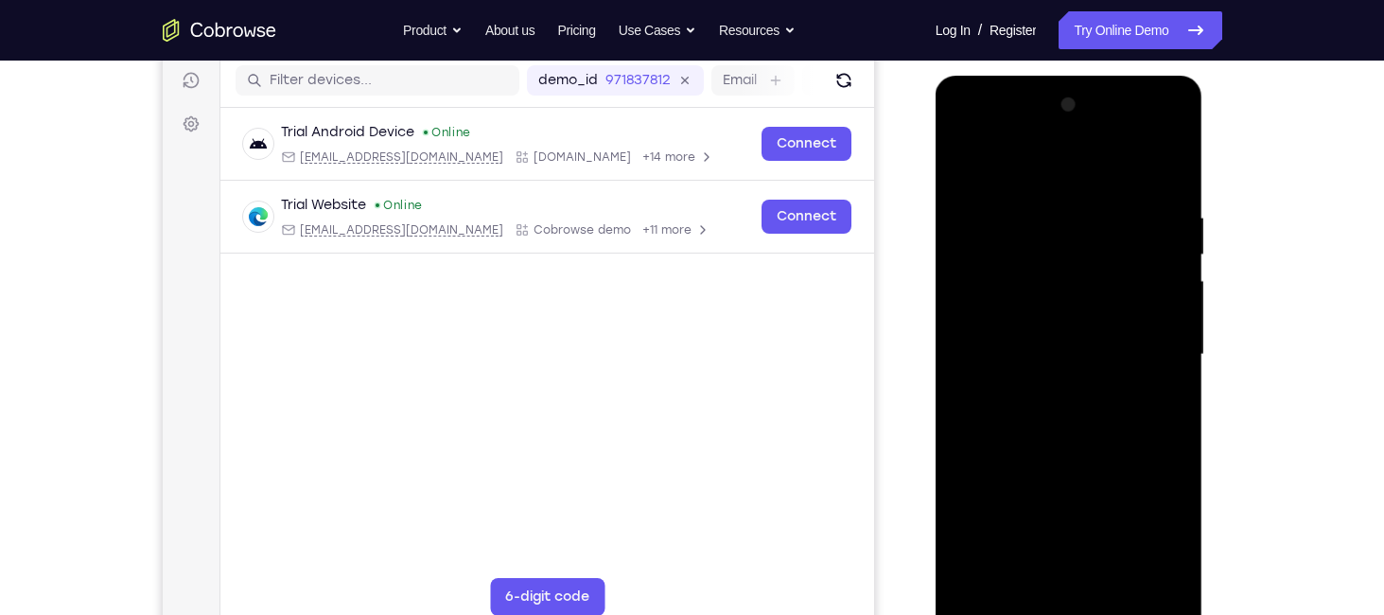
drag, startPoint x: 1044, startPoint y: 433, endPoint x: 1043, endPoint y: 262, distance: 171.2
click at [1043, 262] on div at bounding box center [1069, 355] width 238 height 530
drag, startPoint x: 1054, startPoint y: 443, endPoint x: 1051, endPoint y: 343, distance: 99.4
click at [1051, 343] on div at bounding box center [1069, 355] width 238 height 530
drag, startPoint x: 1060, startPoint y: 427, endPoint x: 1068, endPoint y: 290, distance: 136.4
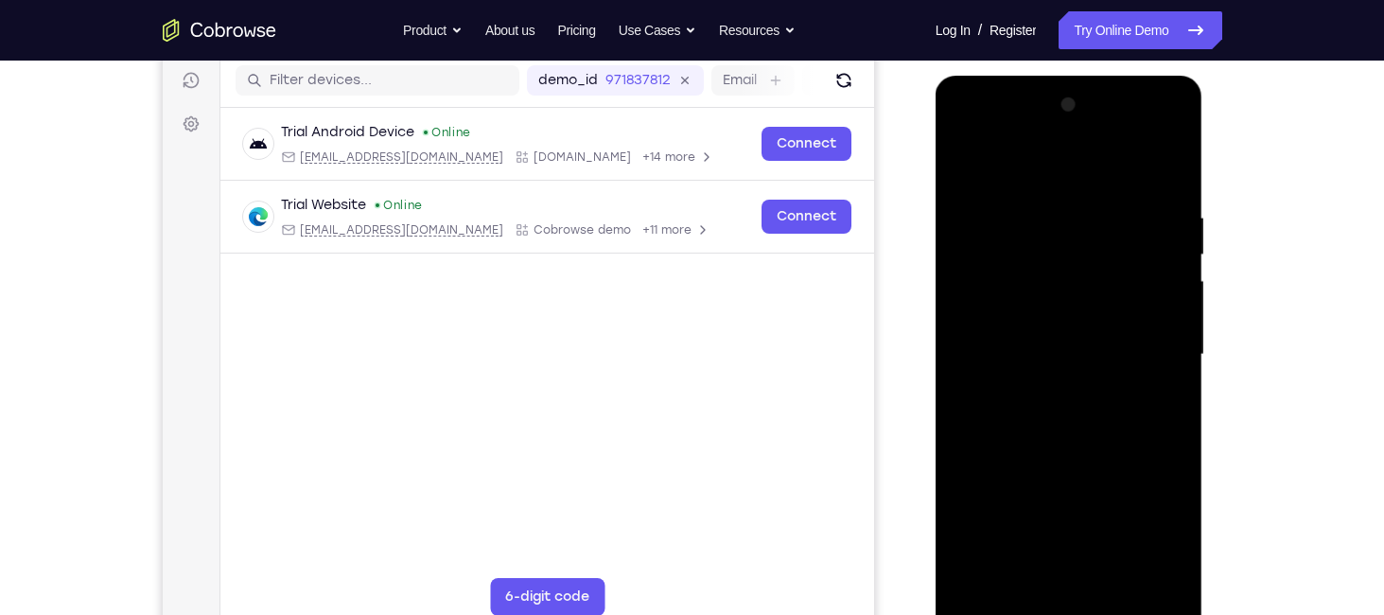
click at [1068, 290] on div at bounding box center [1069, 355] width 238 height 530
drag, startPoint x: 1075, startPoint y: 452, endPoint x: 1049, endPoint y: 366, distance: 89.8
click at [1049, 366] on div at bounding box center [1069, 355] width 238 height 530
drag, startPoint x: 1046, startPoint y: 511, endPoint x: 1053, endPoint y: 316, distance: 195.0
click at [1053, 316] on div at bounding box center [1069, 355] width 238 height 530
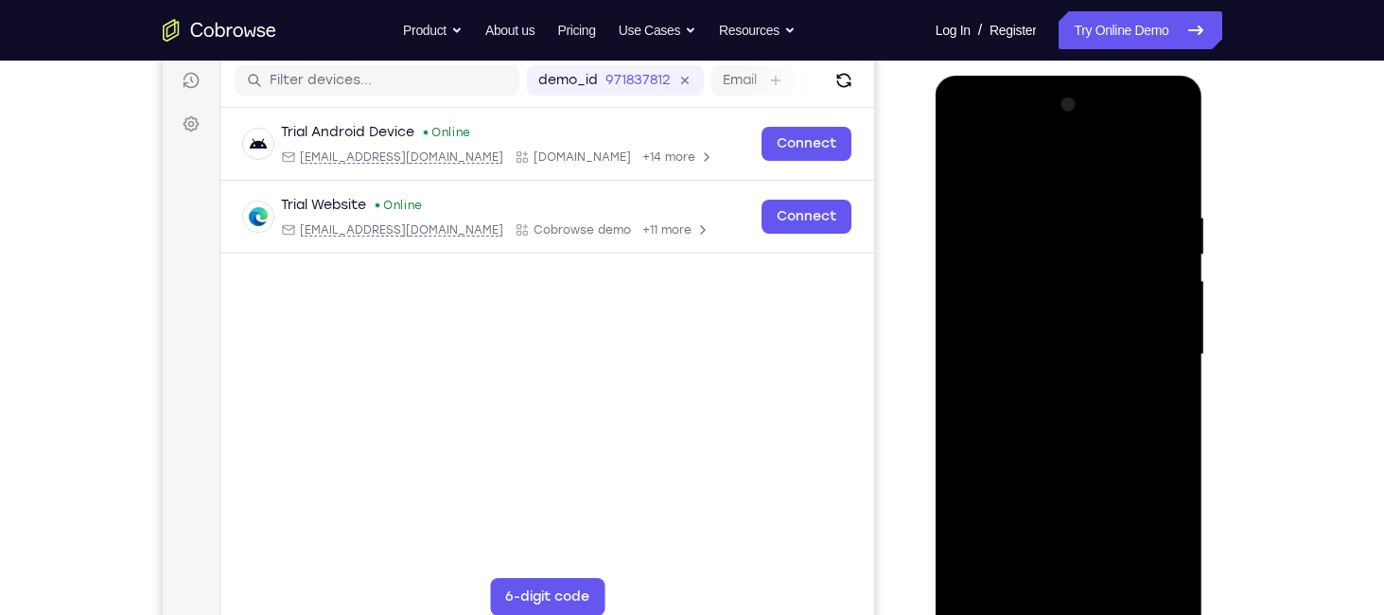
drag, startPoint x: 997, startPoint y: 345, endPoint x: 1005, endPoint y: 242, distance: 103.4
click at [1005, 242] on div at bounding box center [1069, 355] width 238 height 530
drag, startPoint x: 1027, startPoint y: 422, endPoint x: 1038, endPoint y: 344, distance: 78.3
click at [1038, 344] on div at bounding box center [1069, 355] width 238 height 530
drag, startPoint x: 1032, startPoint y: 440, endPoint x: 1045, endPoint y: 377, distance: 64.8
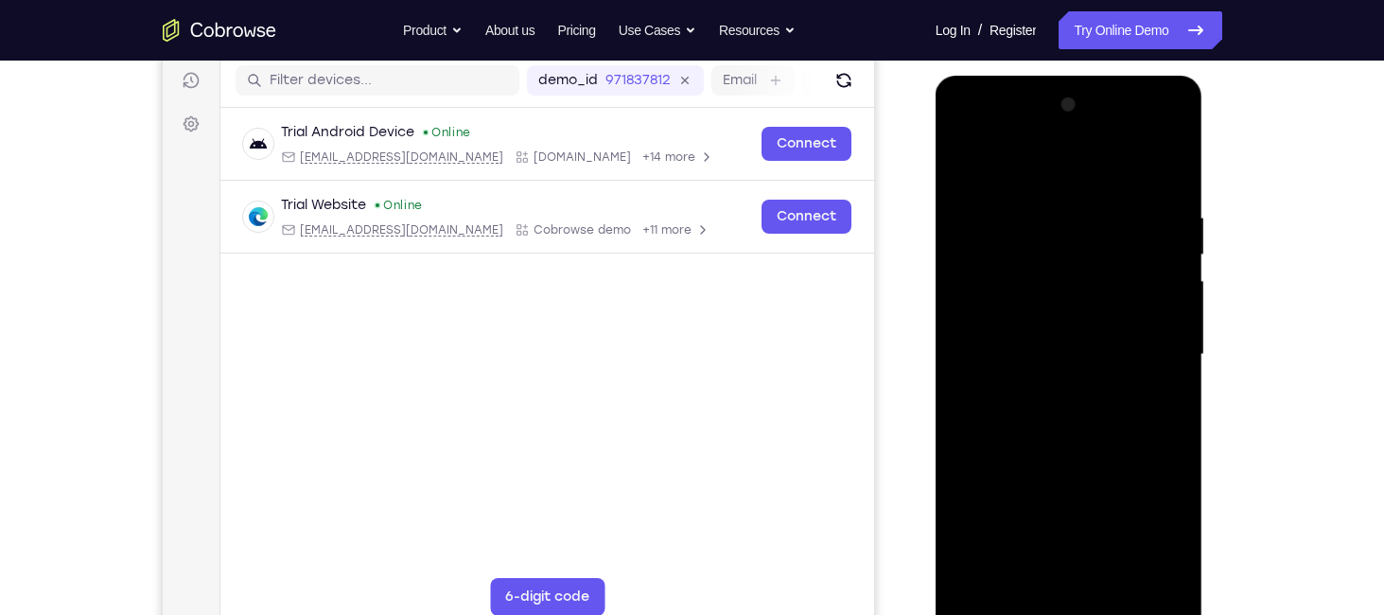
click at [1045, 377] on div at bounding box center [1069, 355] width 238 height 530
drag, startPoint x: 1051, startPoint y: 442, endPoint x: 1056, endPoint y: 283, distance: 159.0
click at [1056, 283] on div at bounding box center [1069, 355] width 238 height 530
drag, startPoint x: 1019, startPoint y: 477, endPoint x: 1042, endPoint y: 262, distance: 215.9
click at [1042, 262] on div at bounding box center [1069, 355] width 238 height 530
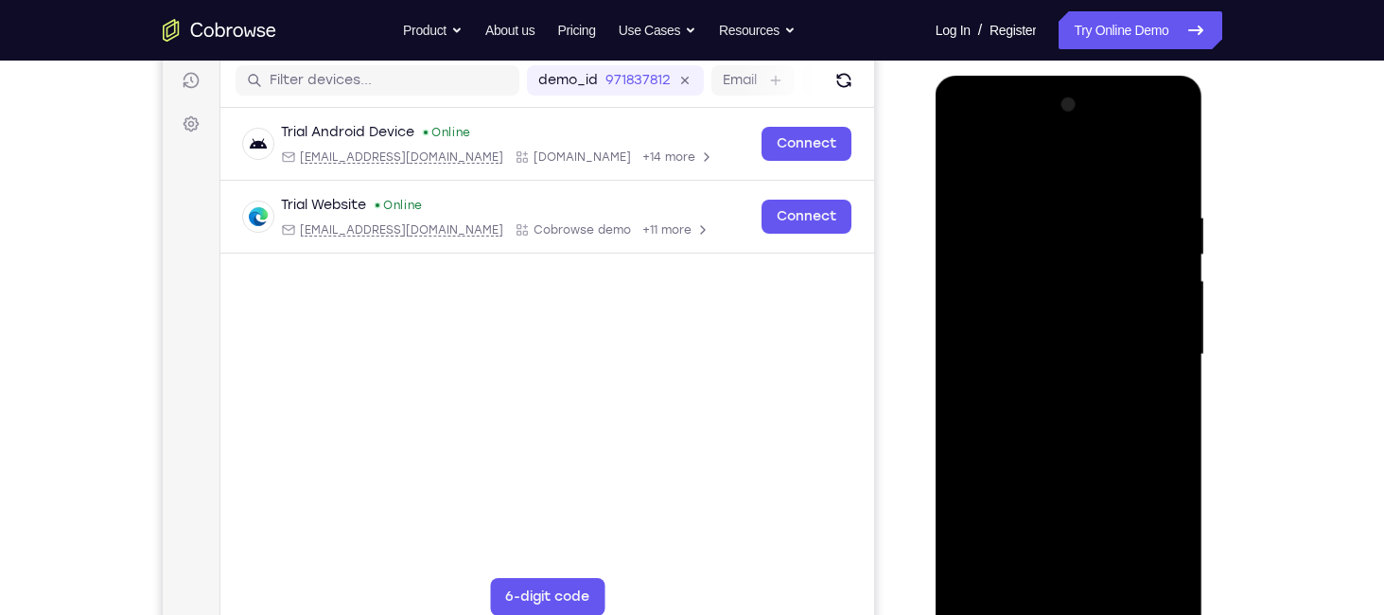
drag, startPoint x: 1012, startPoint y: 280, endPoint x: 1010, endPoint y: 271, distance: 9.6
click at [1010, 271] on div at bounding box center [1069, 355] width 238 height 530
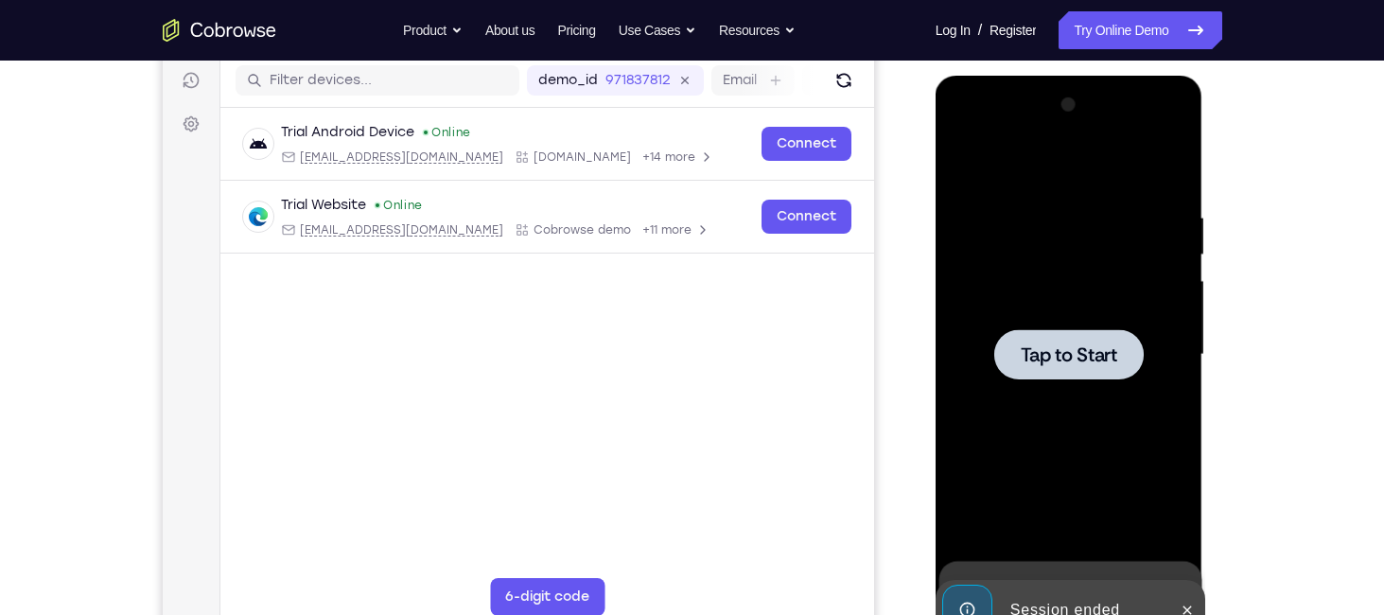
click at [1116, 350] on span "Tap to Start" at bounding box center [1069, 354] width 96 height 19
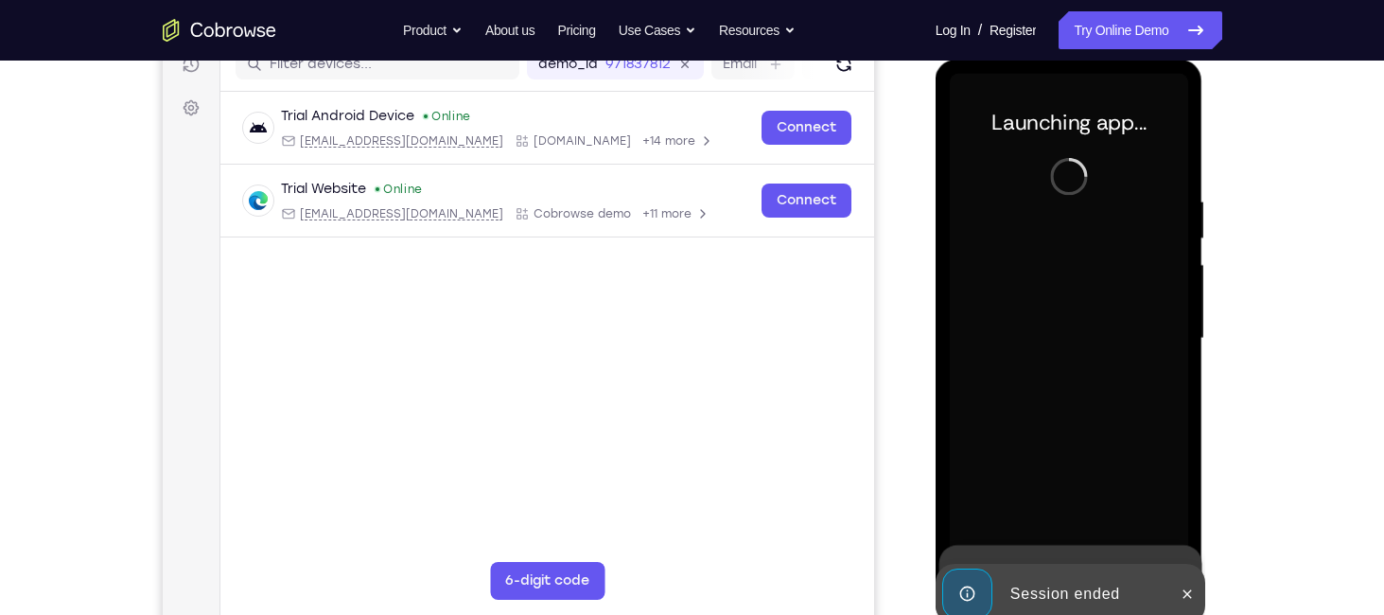
scroll to position [255, 0]
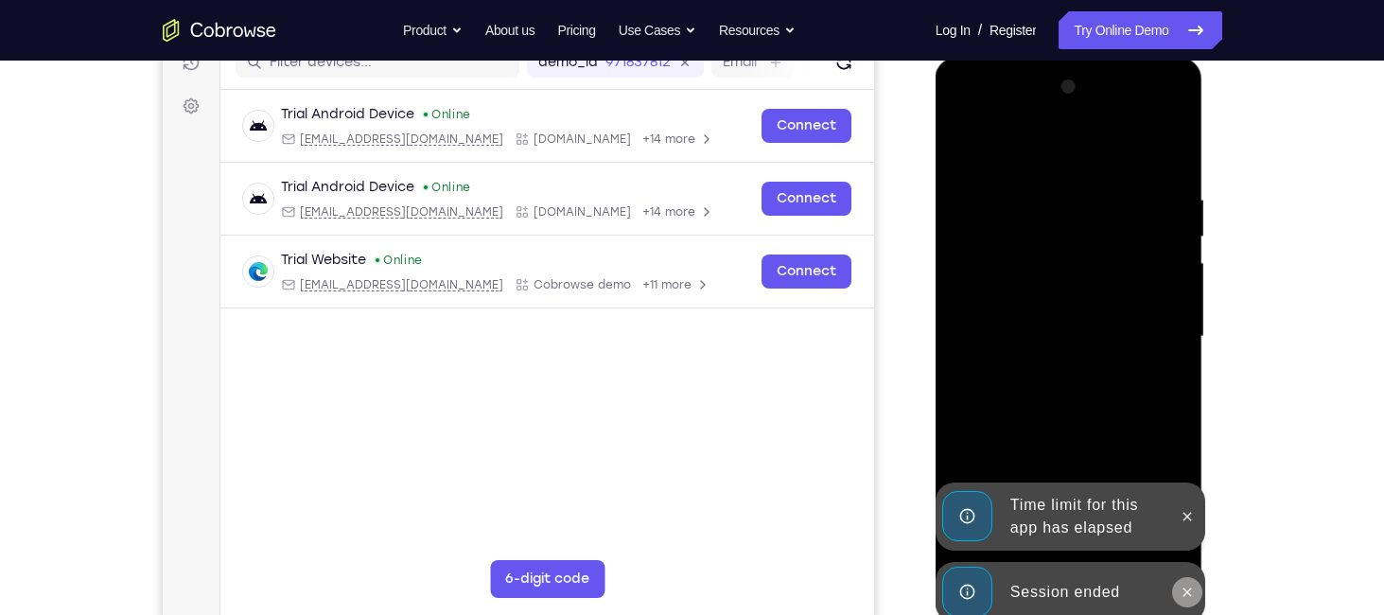
click at [1193, 597] on icon at bounding box center [1187, 592] width 15 height 15
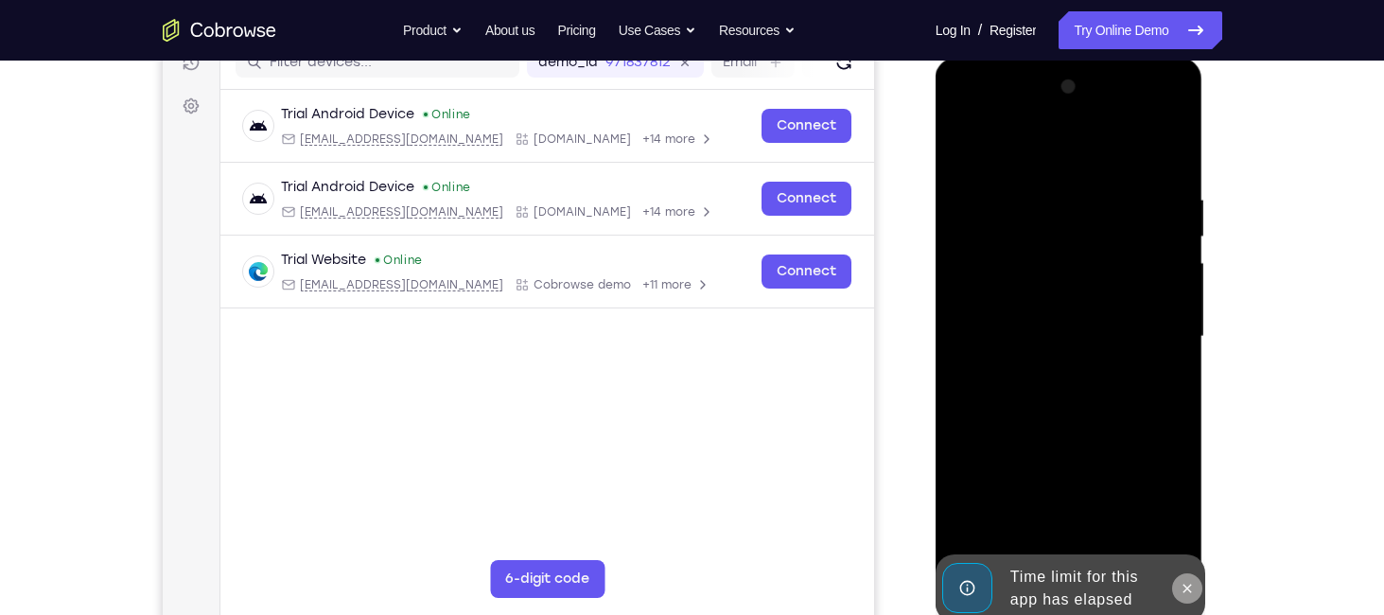
click at [1185, 586] on icon at bounding box center [1187, 588] width 9 height 9
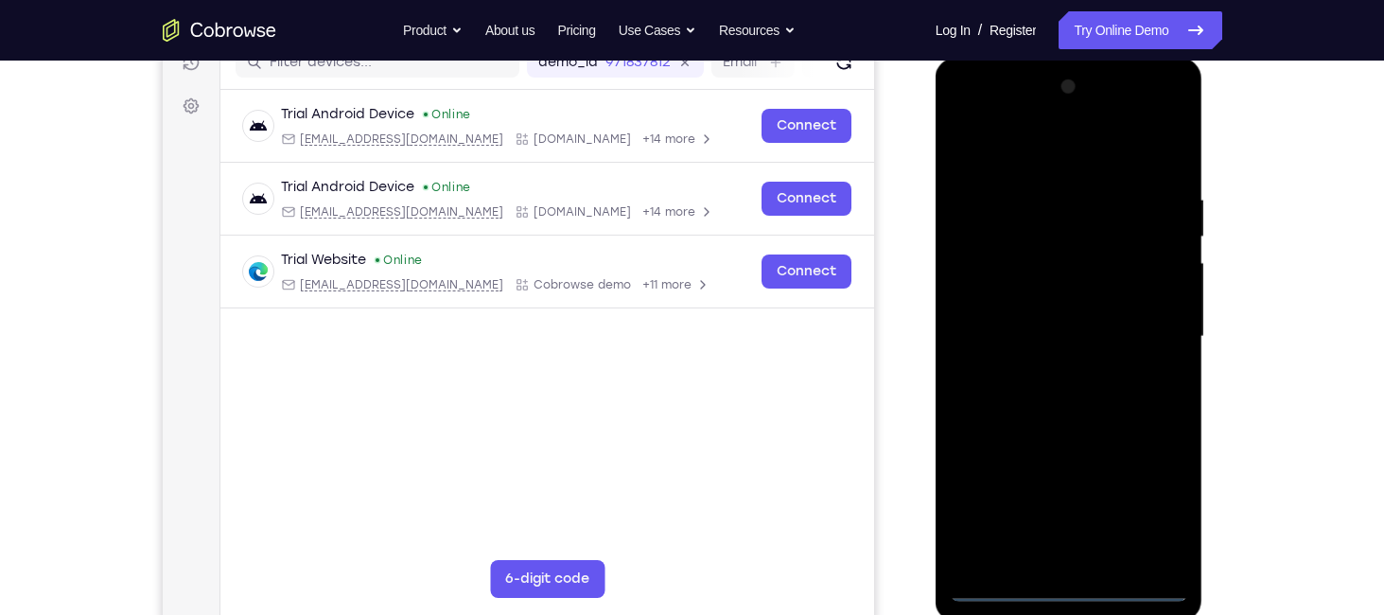
click at [1074, 585] on div at bounding box center [1069, 337] width 238 height 530
click at [1163, 483] on div at bounding box center [1069, 337] width 238 height 530
click at [1148, 511] on div at bounding box center [1069, 337] width 238 height 530
click at [1019, 146] on div at bounding box center [1069, 337] width 238 height 530
click at [1146, 339] on div at bounding box center [1069, 337] width 238 height 530
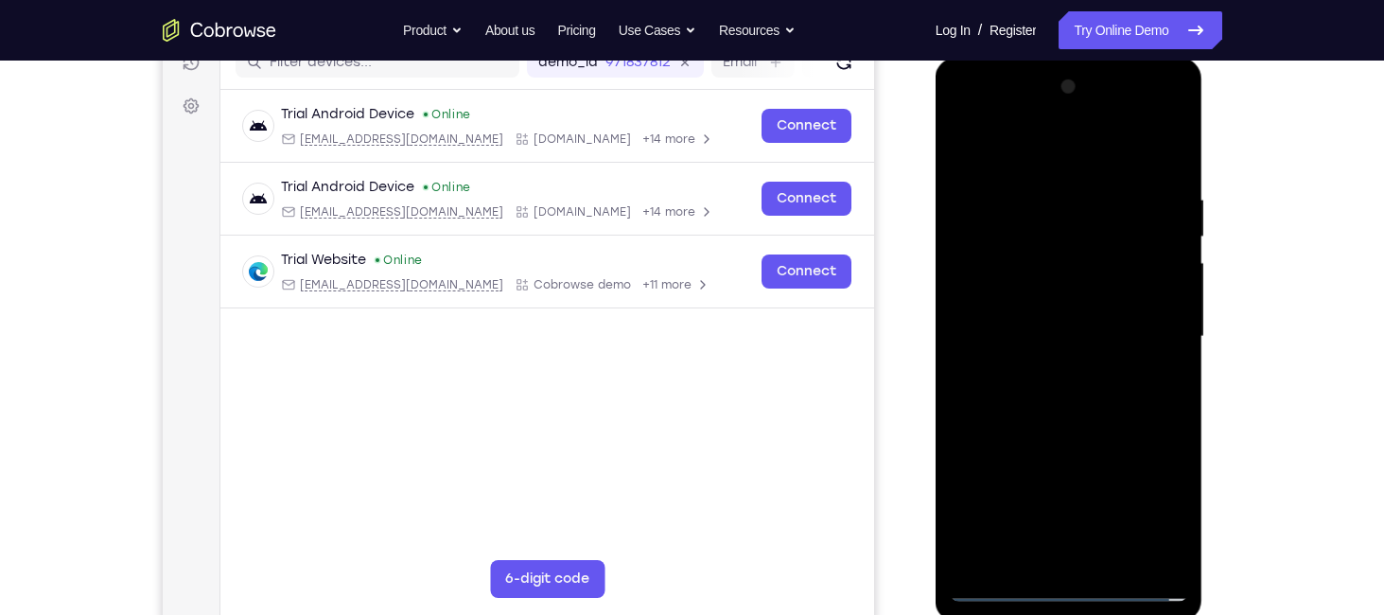
click at [1047, 559] on div at bounding box center [1069, 337] width 238 height 530
click at [1015, 342] on div at bounding box center [1069, 337] width 238 height 530
click at [992, 230] on div at bounding box center [1069, 337] width 238 height 530
click at [1014, 276] on div at bounding box center [1069, 337] width 238 height 530
click at [1076, 282] on div at bounding box center [1069, 337] width 238 height 530
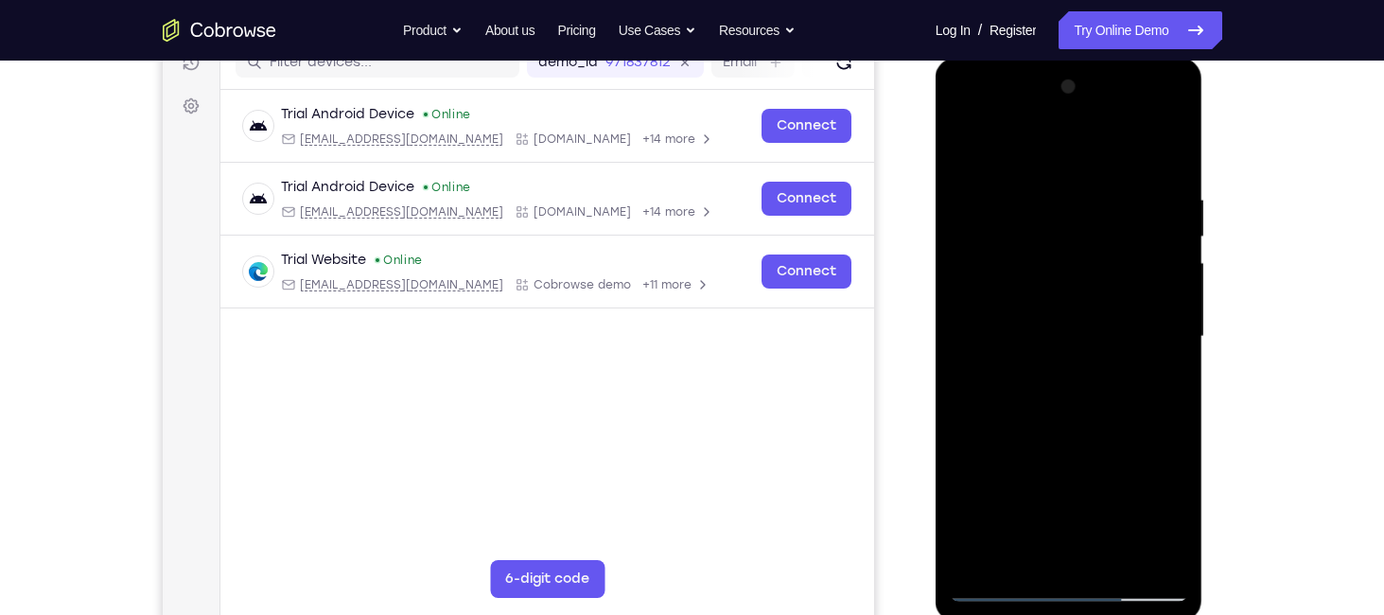
click at [1034, 272] on div at bounding box center [1069, 337] width 238 height 530
click at [1060, 283] on div at bounding box center [1069, 337] width 238 height 530
click at [1076, 306] on div at bounding box center [1069, 337] width 238 height 530
click at [1166, 267] on div at bounding box center [1069, 337] width 238 height 530
click at [975, 502] on div at bounding box center [1069, 337] width 238 height 530
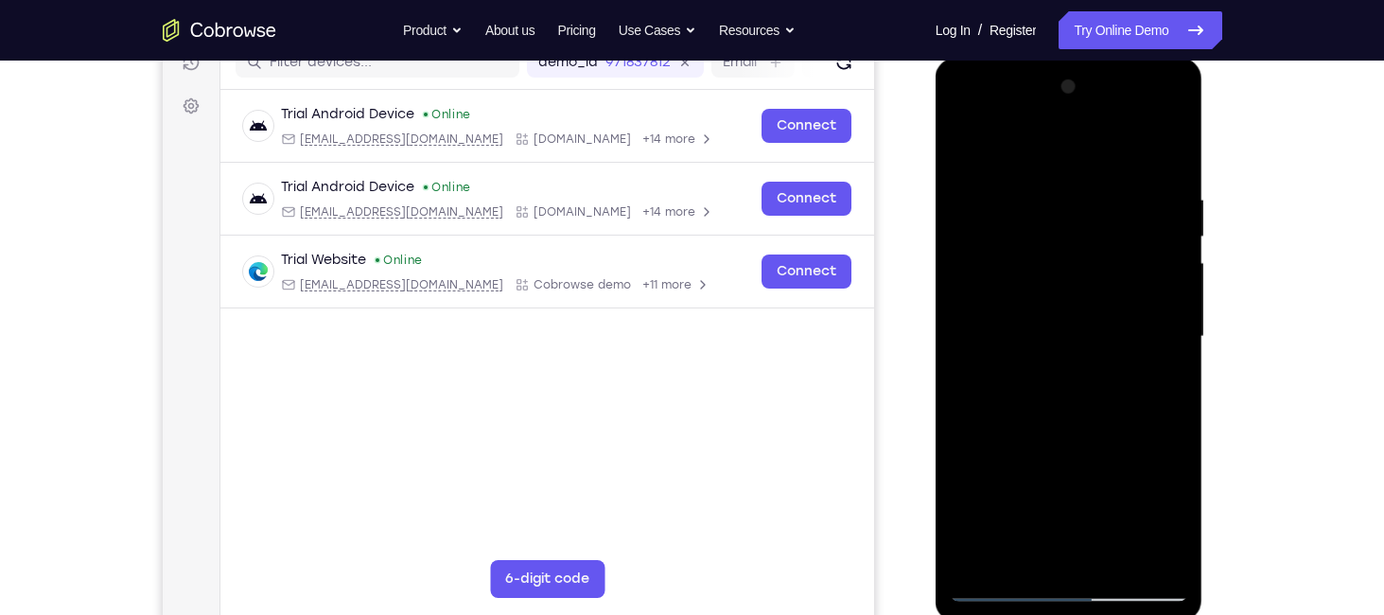
click at [1047, 349] on div at bounding box center [1069, 337] width 238 height 530
click at [1131, 241] on div at bounding box center [1069, 337] width 238 height 530
click at [1007, 242] on div at bounding box center [1069, 337] width 238 height 530
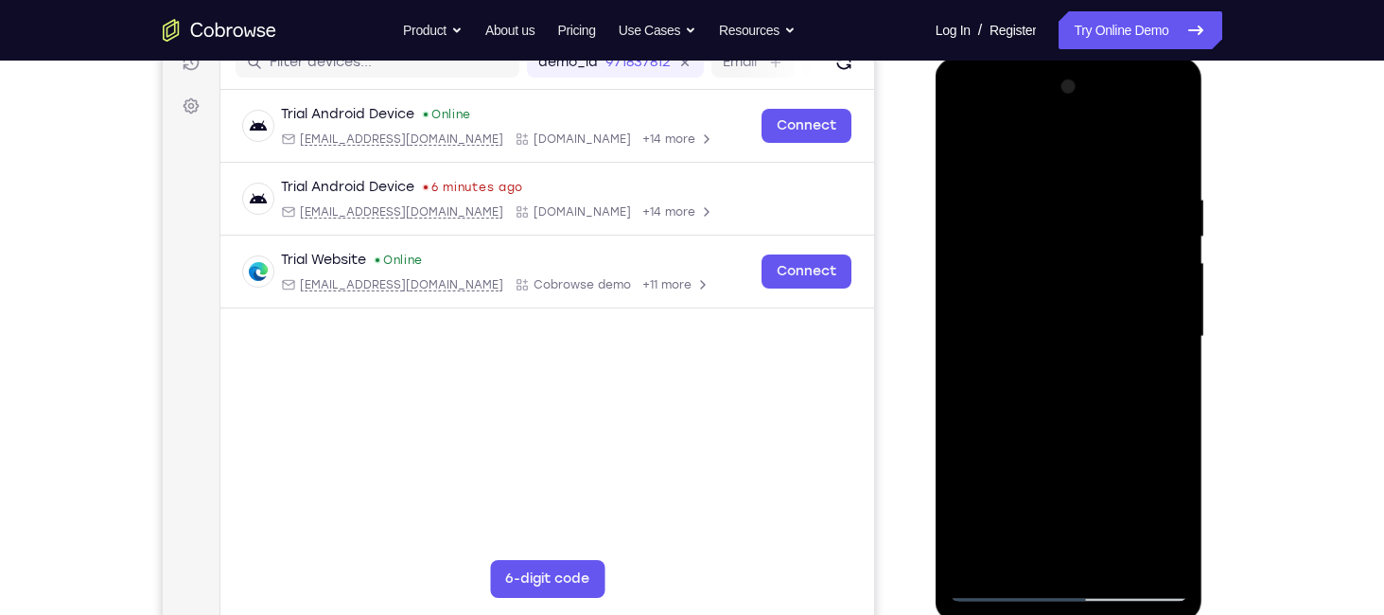
click at [1007, 242] on div at bounding box center [1069, 337] width 238 height 530
click at [1008, 242] on div at bounding box center [1069, 337] width 238 height 530
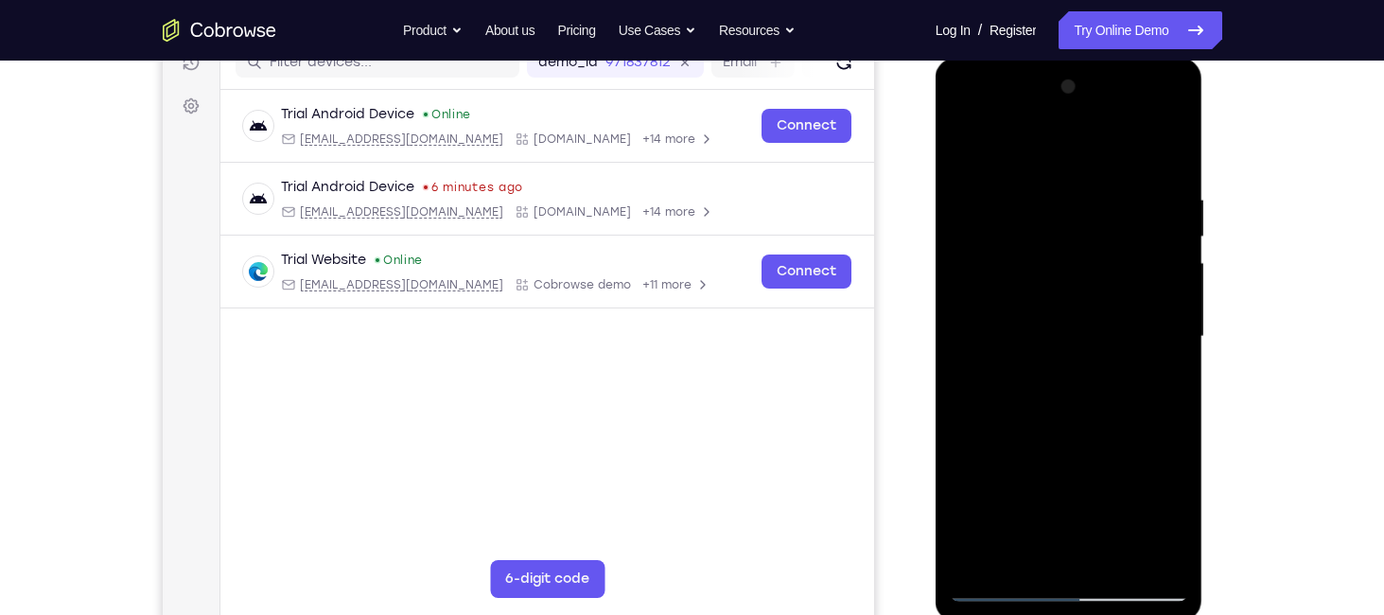
drag, startPoint x: 1008, startPoint y: 242, endPoint x: 1127, endPoint y: 463, distance: 250.6
click at [1127, 463] on div at bounding box center [1069, 337] width 238 height 530
click at [966, 149] on div at bounding box center [1069, 337] width 238 height 530
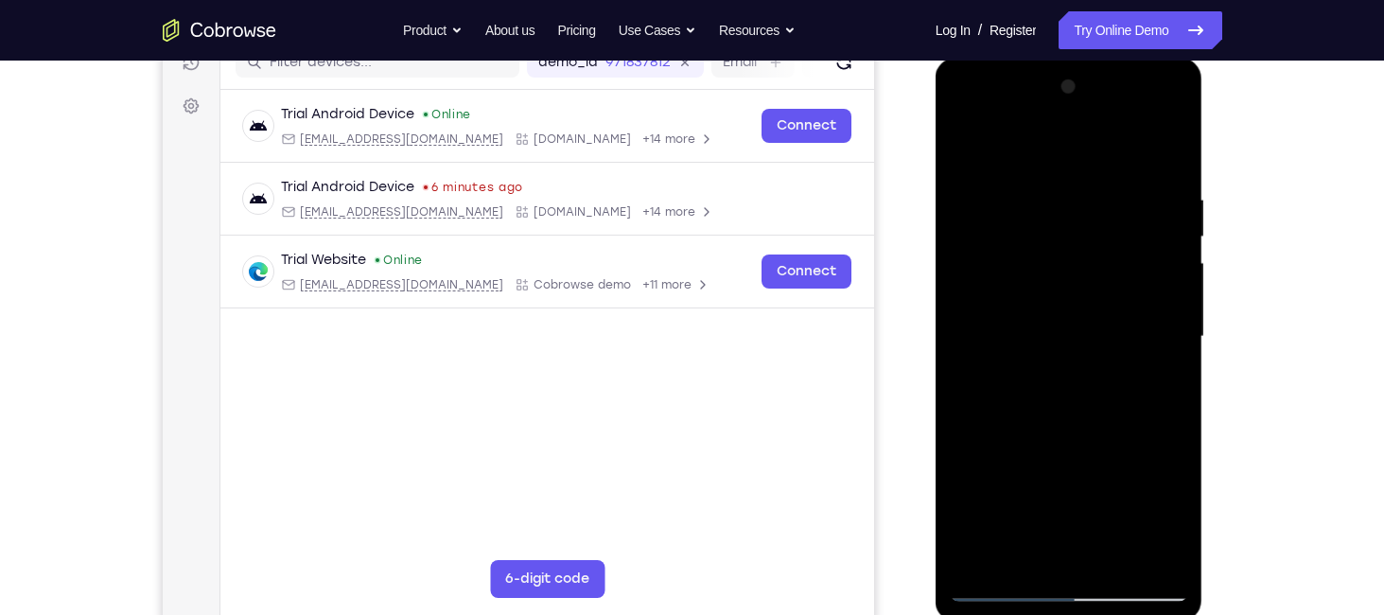
click at [966, 149] on div at bounding box center [1069, 337] width 238 height 530
click at [1044, 347] on div at bounding box center [1069, 337] width 238 height 530
click at [966, 150] on div at bounding box center [1069, 337] width 238 height 530
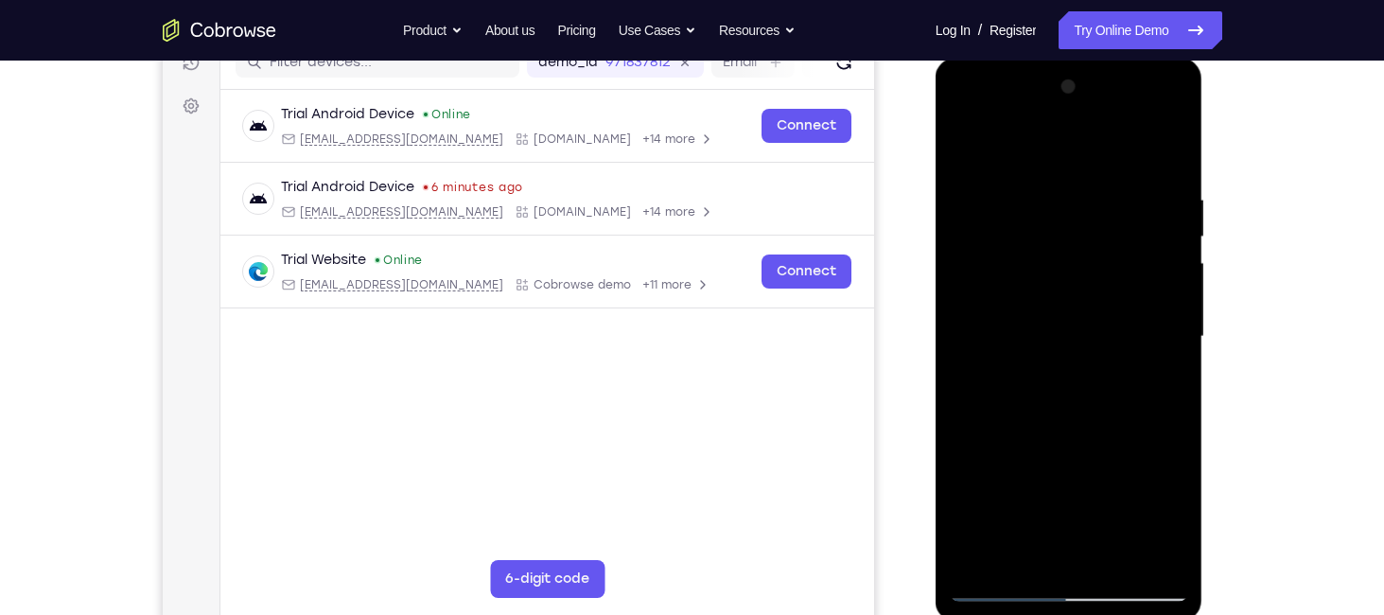
click at [966, 150] on div at bounding box center [1069, 337] width 238 height 530
click at [994, 574] on div at bounding box center [1069, 337] width 238 height 530
click at [1001, 593] on div at bounding box center [1069, 337] width 238 height 530
click at [1091, 557] on div at bounding box center [1069, 337] width 238 height 530
click at [1066, 427] on div at bounding box center [1069, 337] width 238 height 530
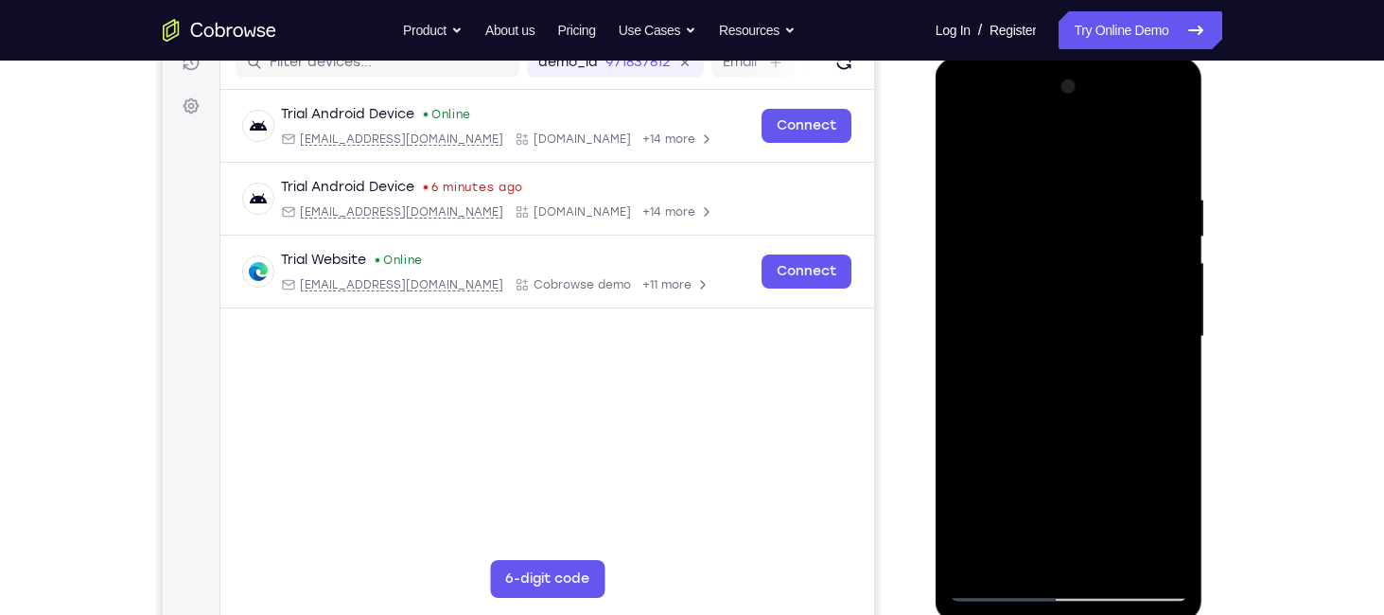
click at [986, 228] on div at bounding box center [1069, 337] width 238 height 530
click at [1011, 291] on div at bounding box center [1069, 337] width 238 height 530
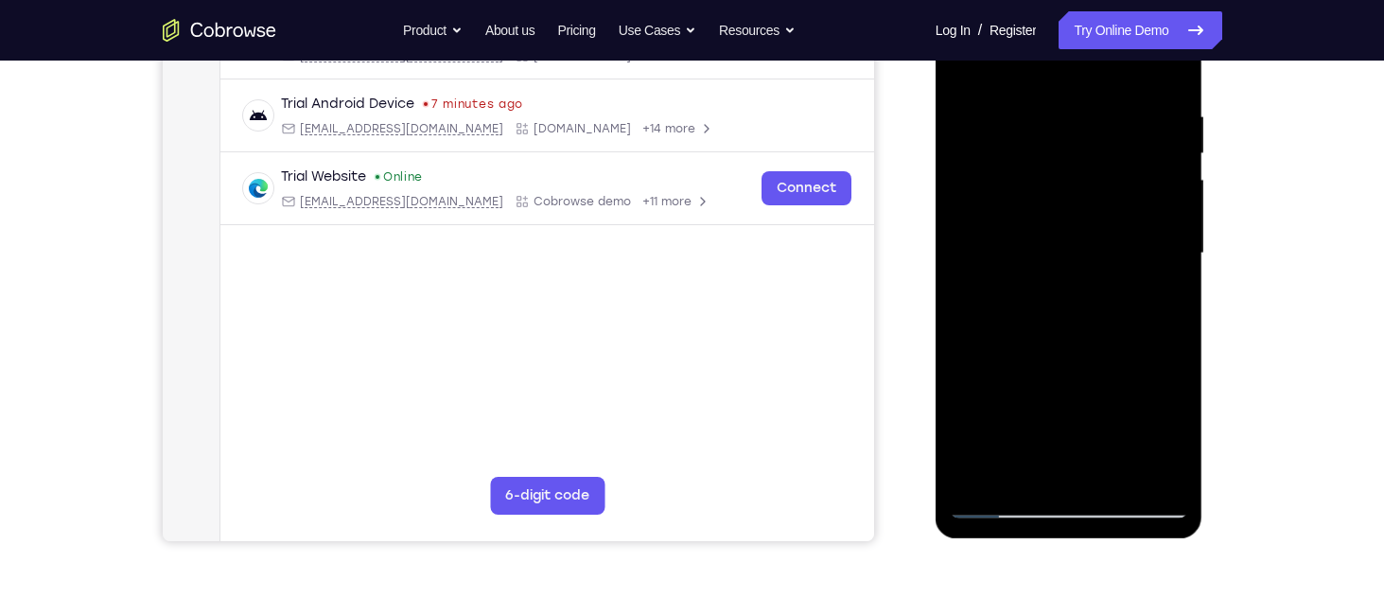
scroll to position [269, 0]
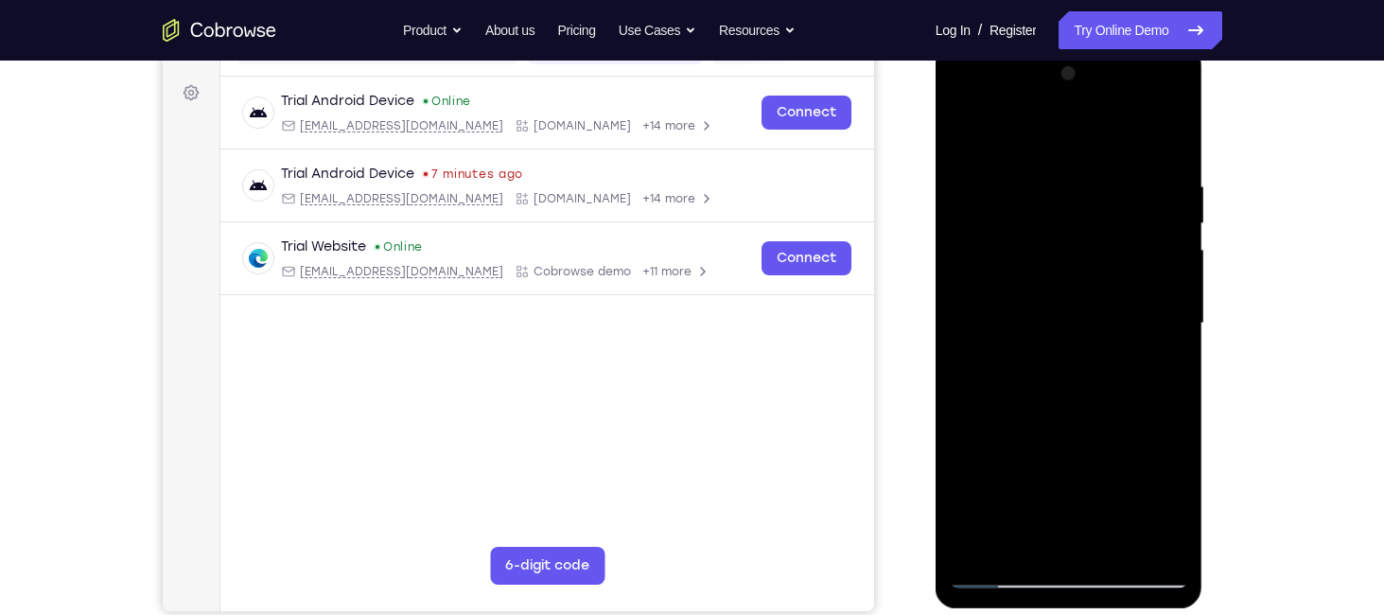
click at [1040, 250] on div at bounding box center [1069, 324] width 238 height 530
click at [1062, 315] on div at bounding box center [1069, 324] width 238 height 530
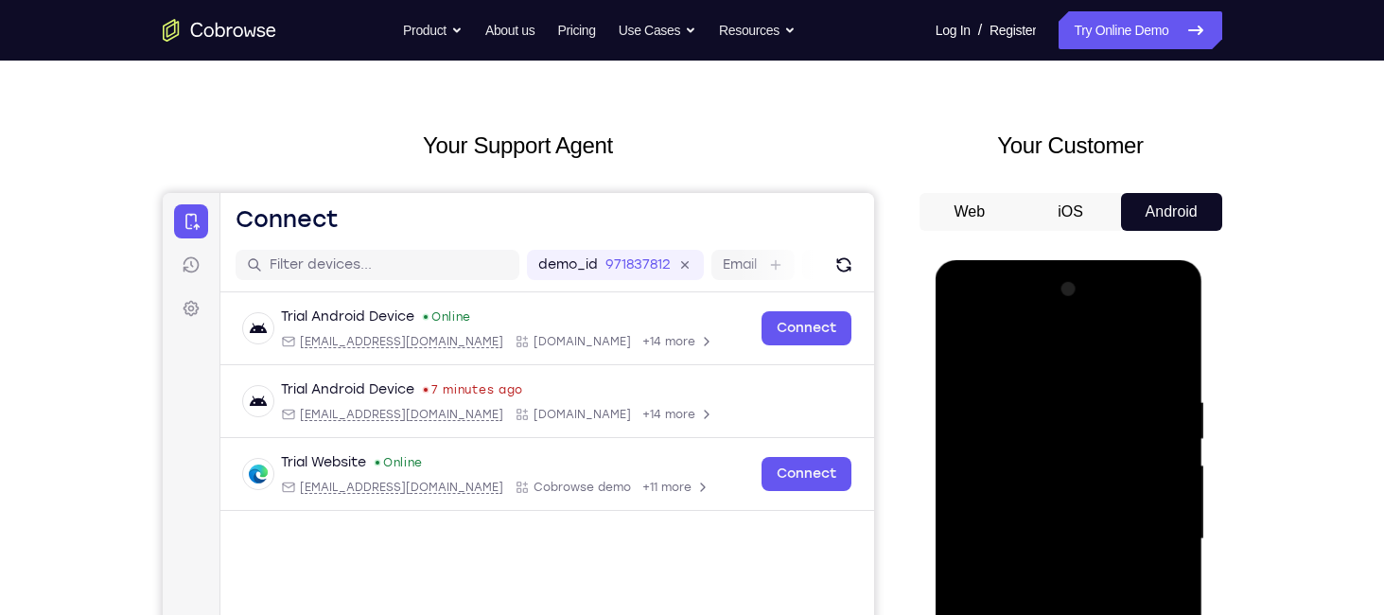
scroll to position [0, 0]
